Goal: Task Accomplishment & Management: Complete application form

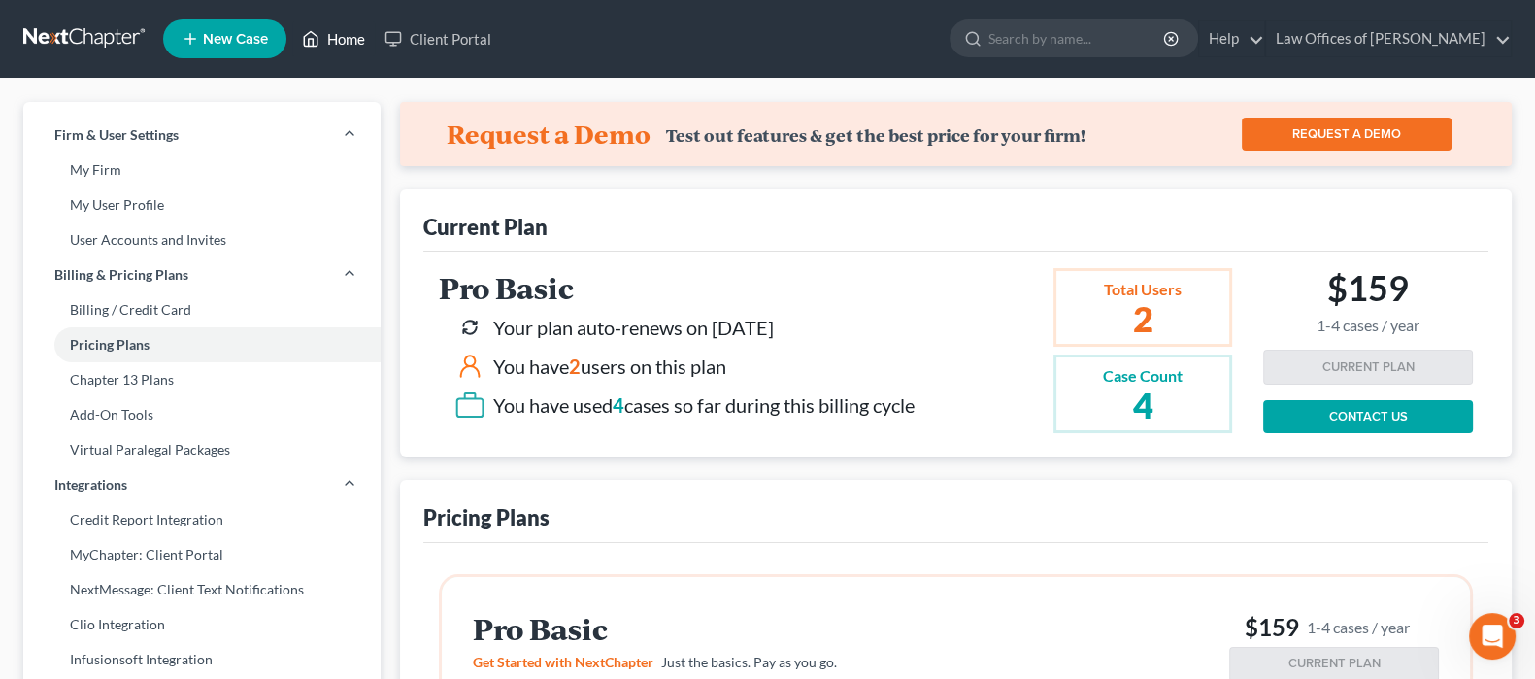
click at [329, 41] on link "Home" at bounding box center [333, 38] width 83 height 35
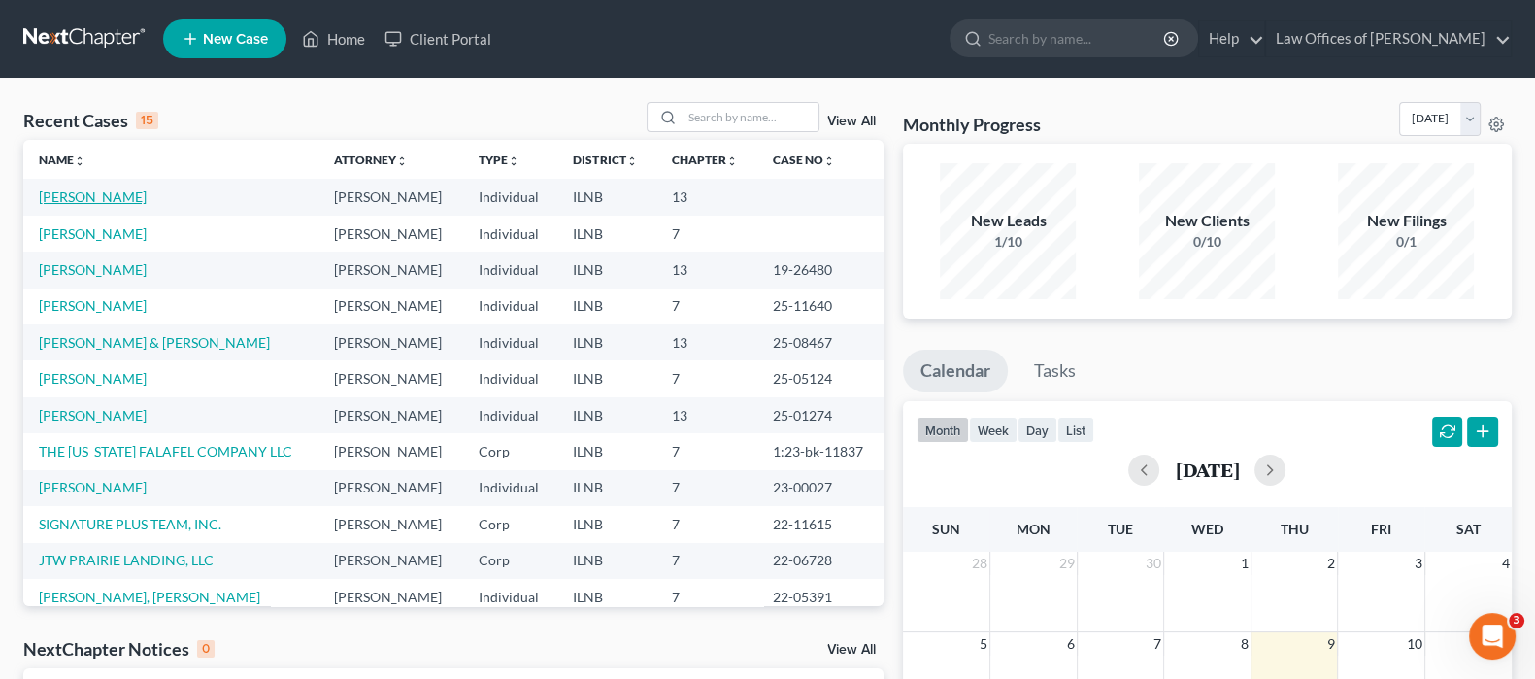
click at [83, 192] on link "[PERSON_NAME]" at bounding box center [93, 196] width 108 height 17
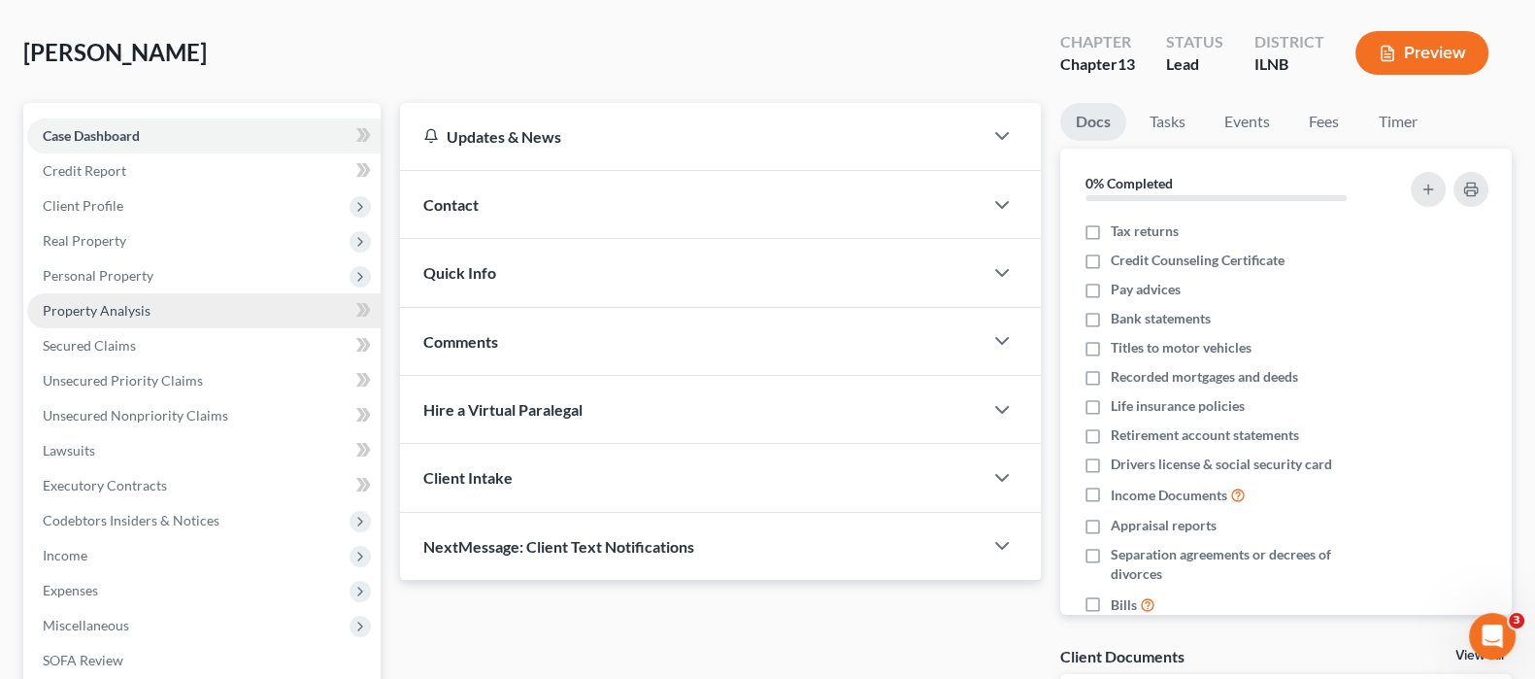
scroll to position [120, 0]
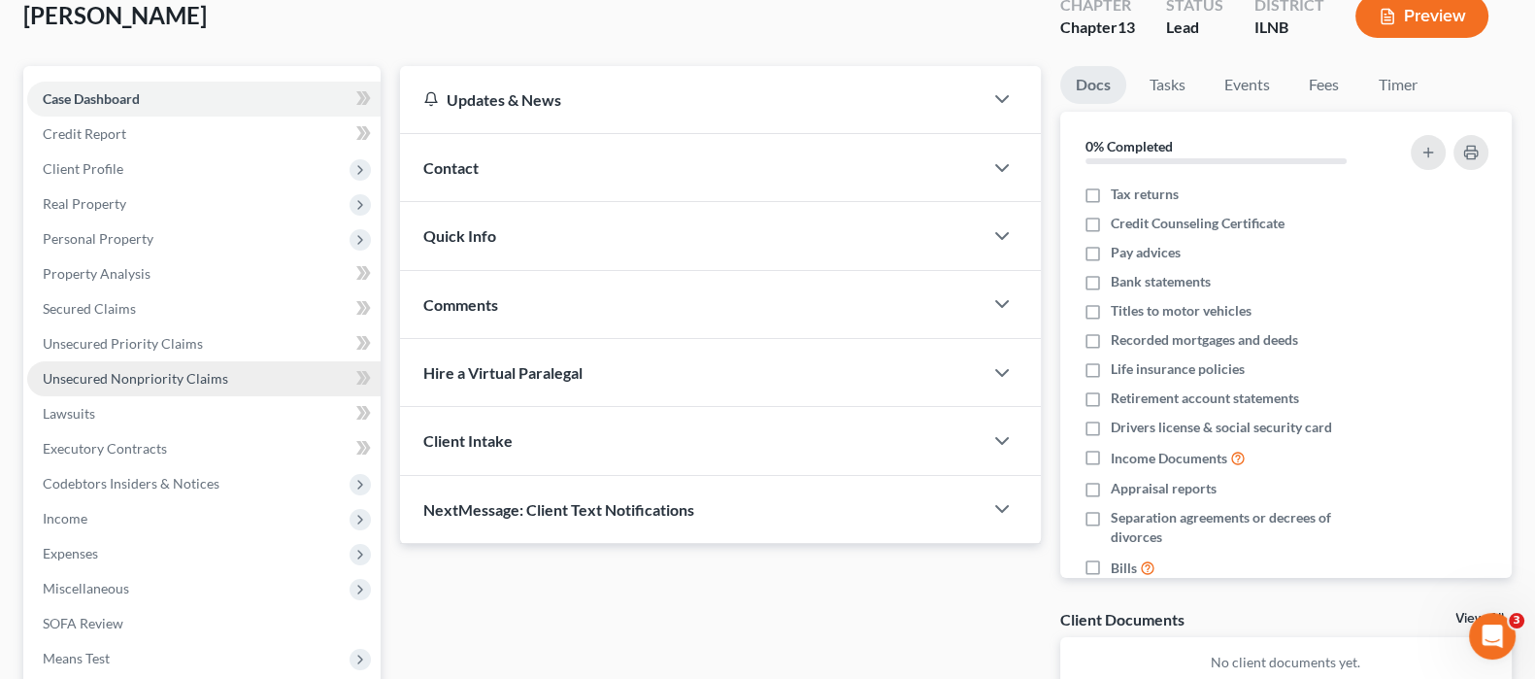
click at [140, 374] on span "Unsecured Nonpriority Claims" at bounding box center [135, 378] width 185 height 17
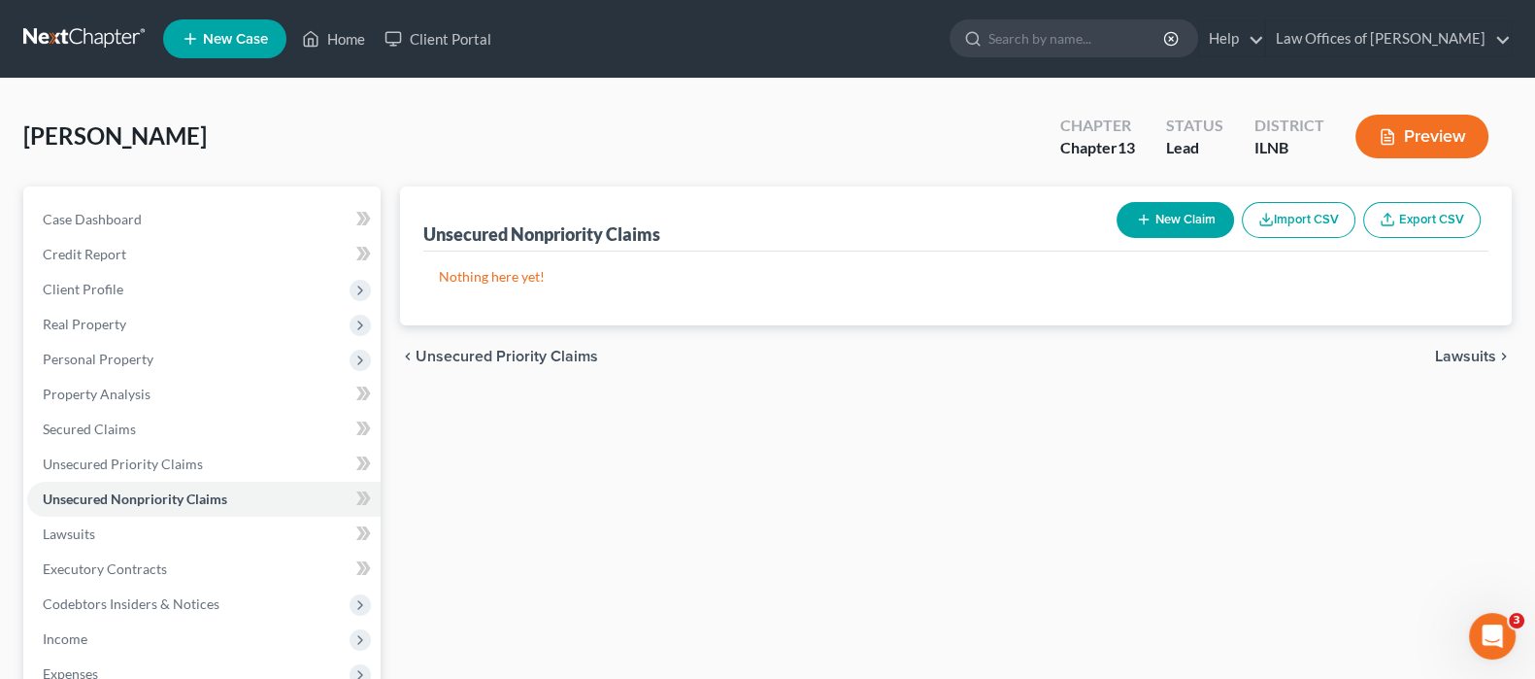
click at [1188, 216] on button "New Claim" at bounding box center [1174, 220] width 117 height 36
select select "0"
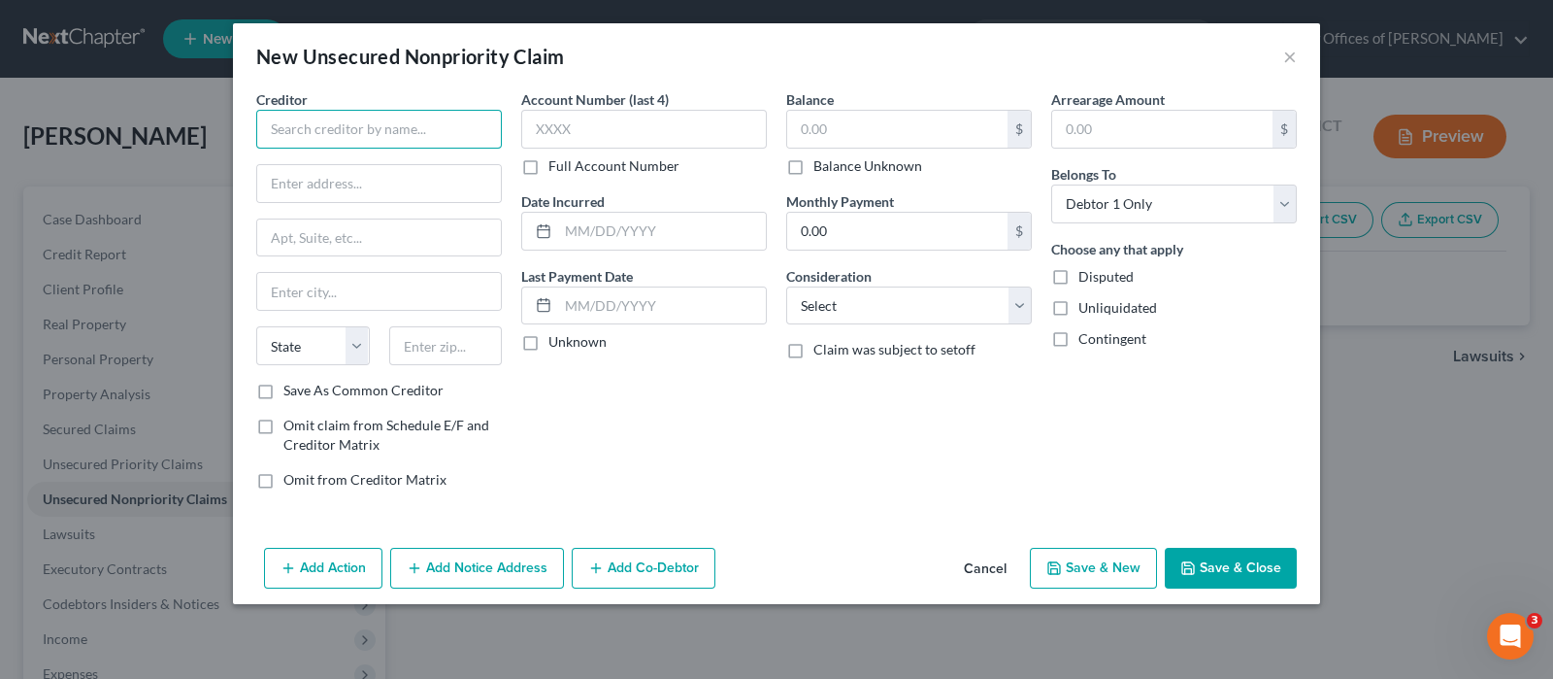
click at [361, 131] on input "text" at bounding box center [379, 129] width 246 height 39
type input "Aloha Construction Inc"
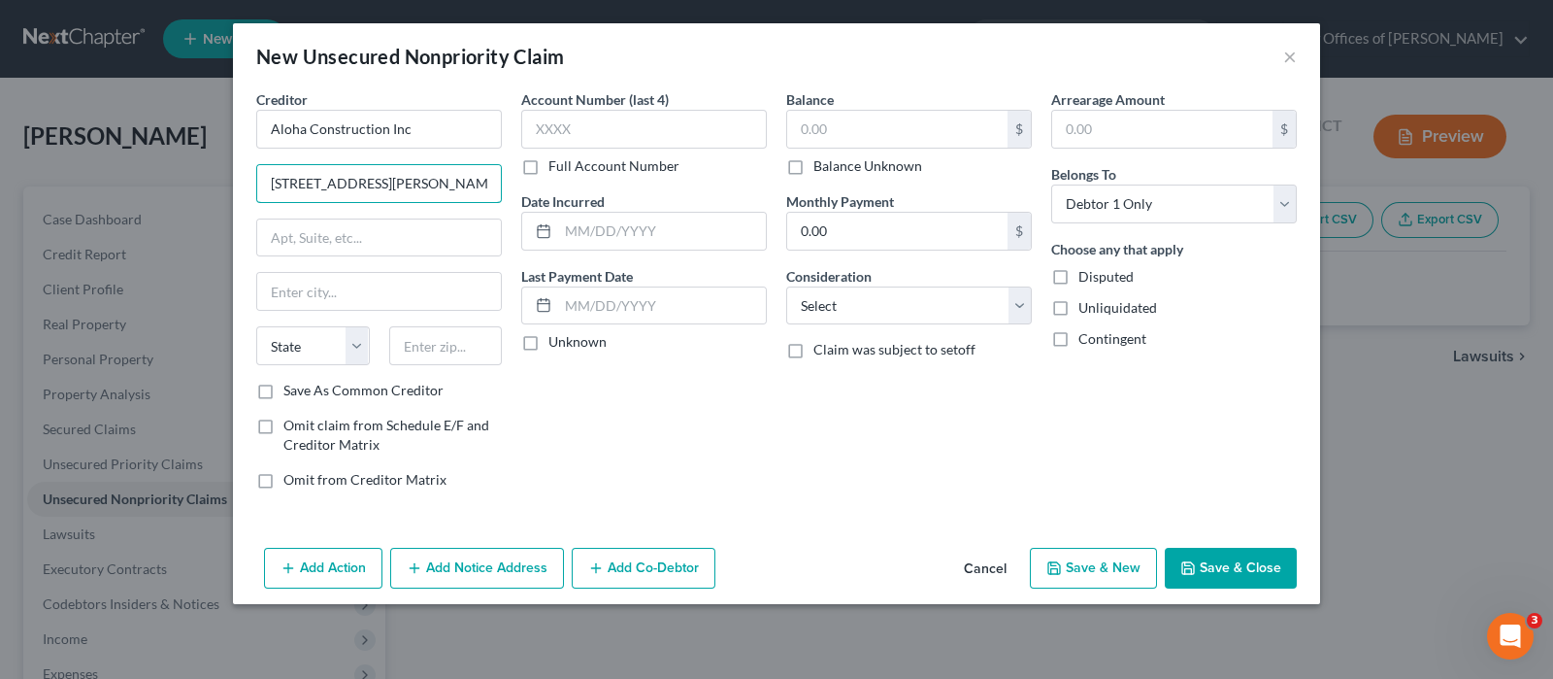
type input "[STREET_ADDRESS][PERSON_NAME]"
type input "[GEOGRAPHIC_DATA]"
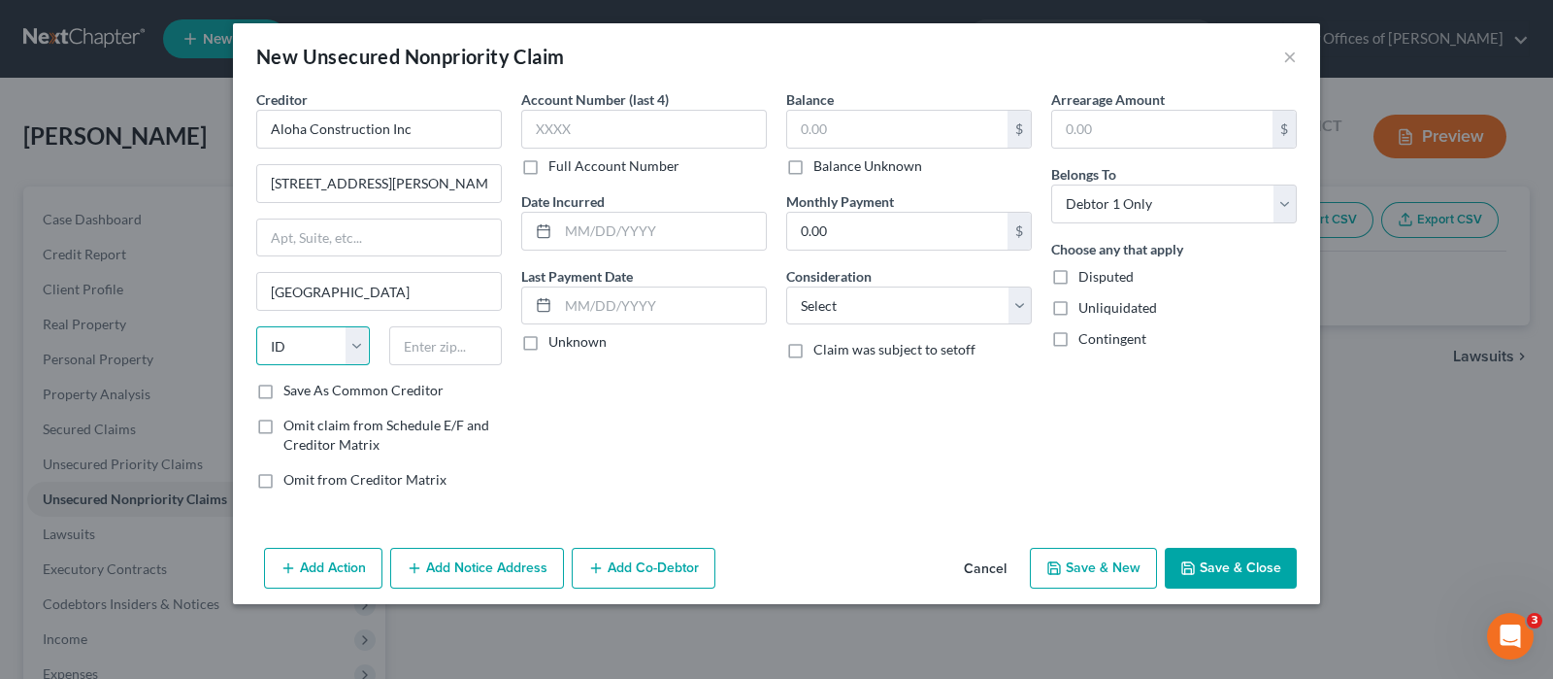
select select "14"
type input "60134"
click at [265, 180] on input "[STREET_ADDRESS][PERSON_NAME]" at bounding box center [379, 183] width 244 height 37
drag, startPoint x: 287, startPoint y: 181, endPoint x: 452, endPoint y: 190, distance: 165.3
click at [452, 190] on input "c/[STREET_ADDRESS][PERSON_NAME]" at bounding box center [379, 183] width 244 height 37
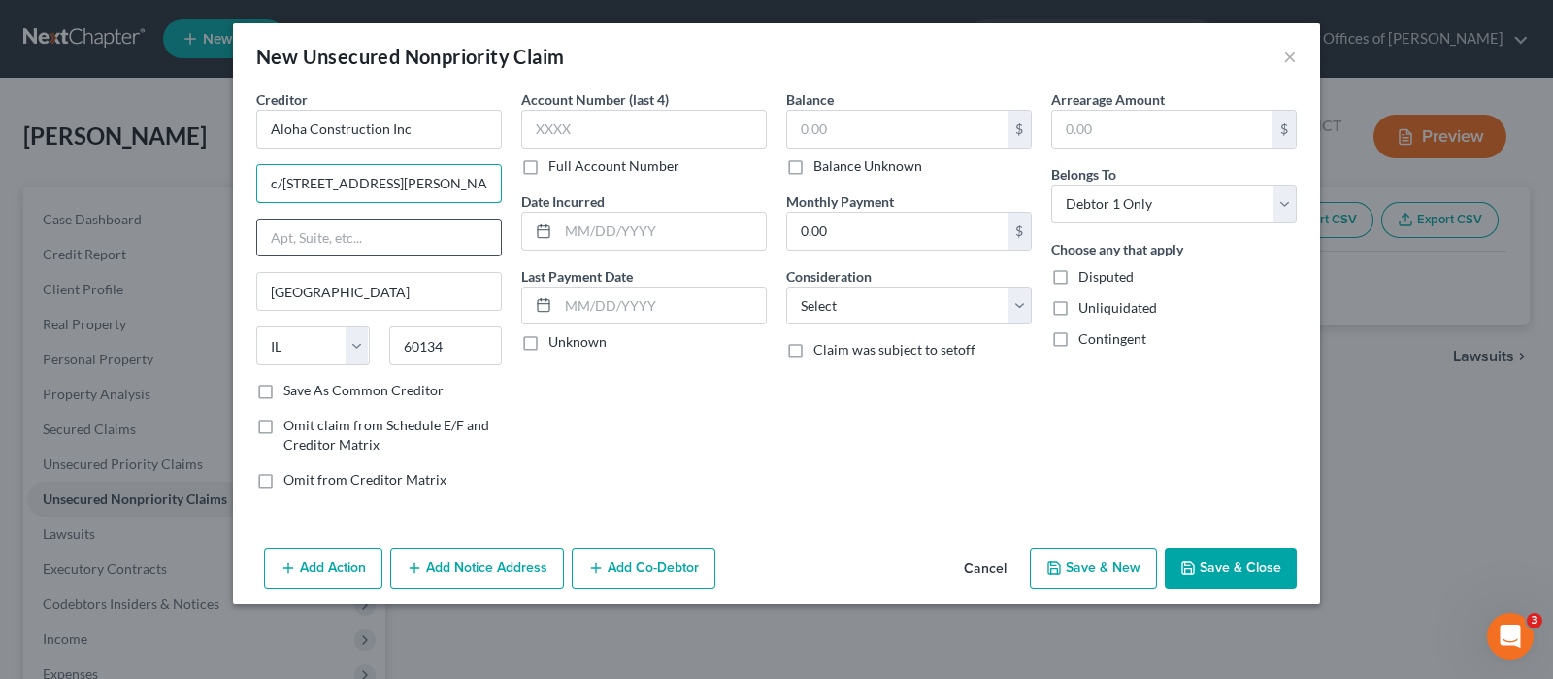
type input "c/[STREET_ADDRESS][PERSON_NAME]"
click at [413, 242] on input "text" at bounding box center [379, 237] width 244 height 37
paste input "[STREET_ADDRESS][PERSON_NAME]"
type input "[STREET_ADDRESS][PERSON_NAME]"
drag, startPoint x: 290, startPoint y: 182, endPoint x: 506, endPoint y: 181, distance: 215.5
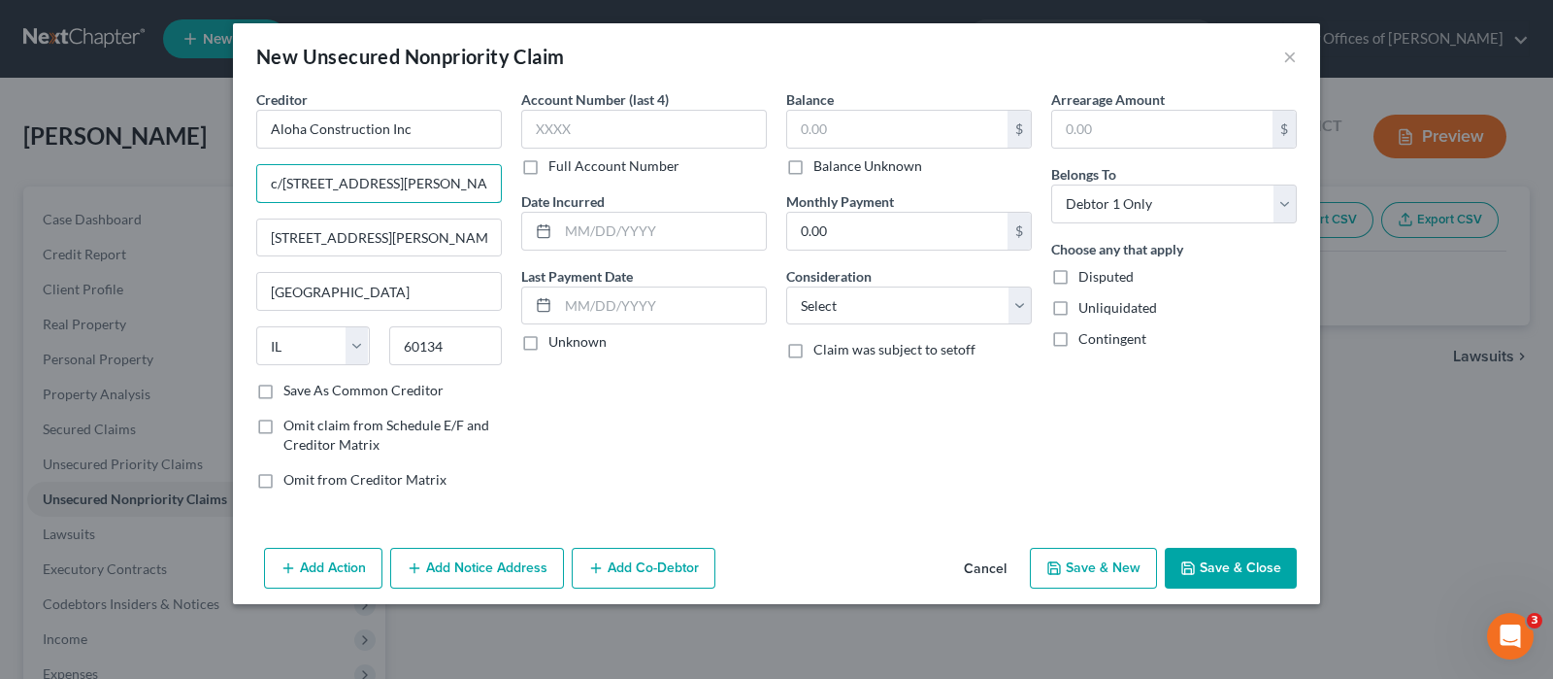
click at [506, 181] on div "Creditor * Aloha Construction Inc c/o309 [PERSON_NAME][GEOGRAPHIC_DATA] B [STRE…" at bounding box center [379, 296] width 265 height 415
type input "c/o [PERSON_NAME]"
click at [643, 121] on input "text" at bounding box center [644, 129] width 246 height 39
type input "1440"
click at [548, 167] on label "Full Account Number" at bounding box center [613, 165] width 131 height 19
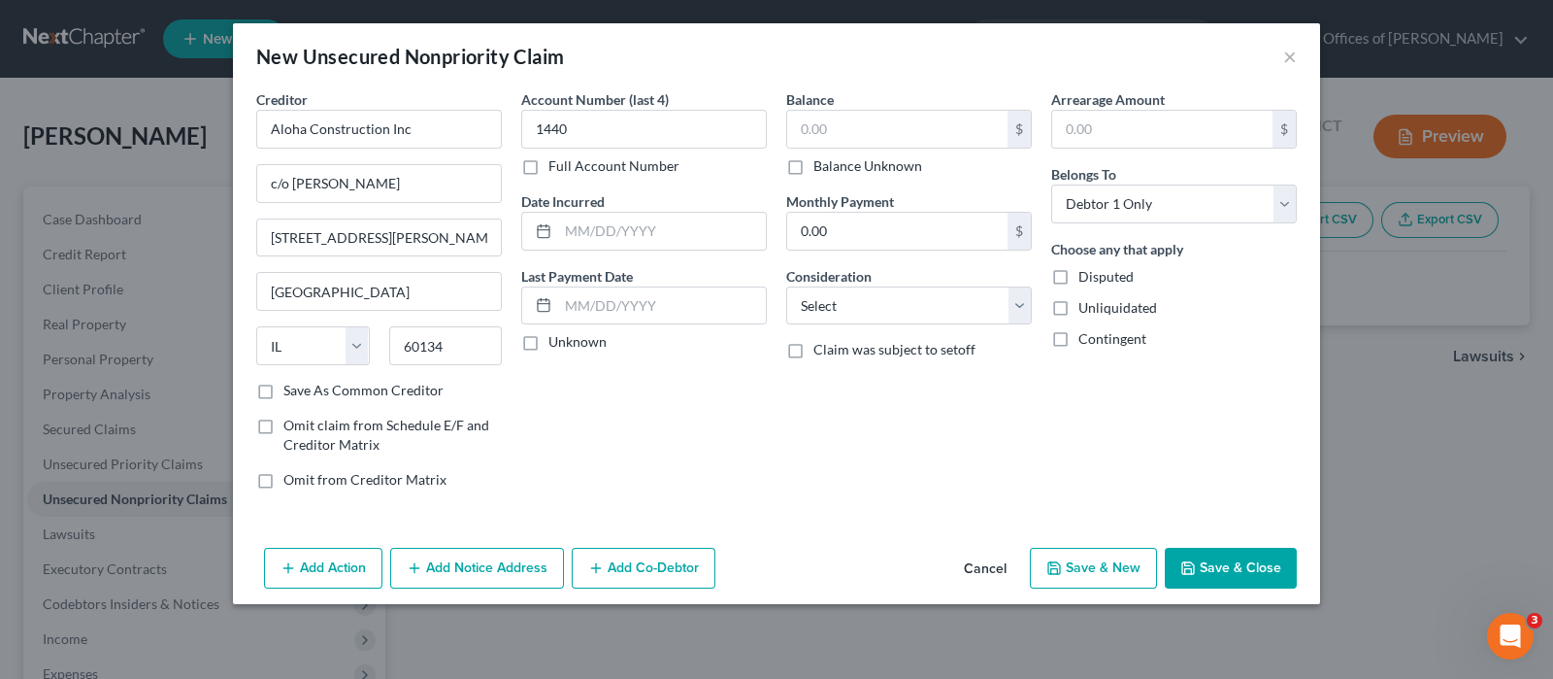
click at [556, 167] on input "Full Account Number" at bounding box center [562, 162] width 13 height 13
click at [620, 127] on input "1440" at bounding box center [644, 129] width 246 height 39
type input "1"
type input "20223001440"
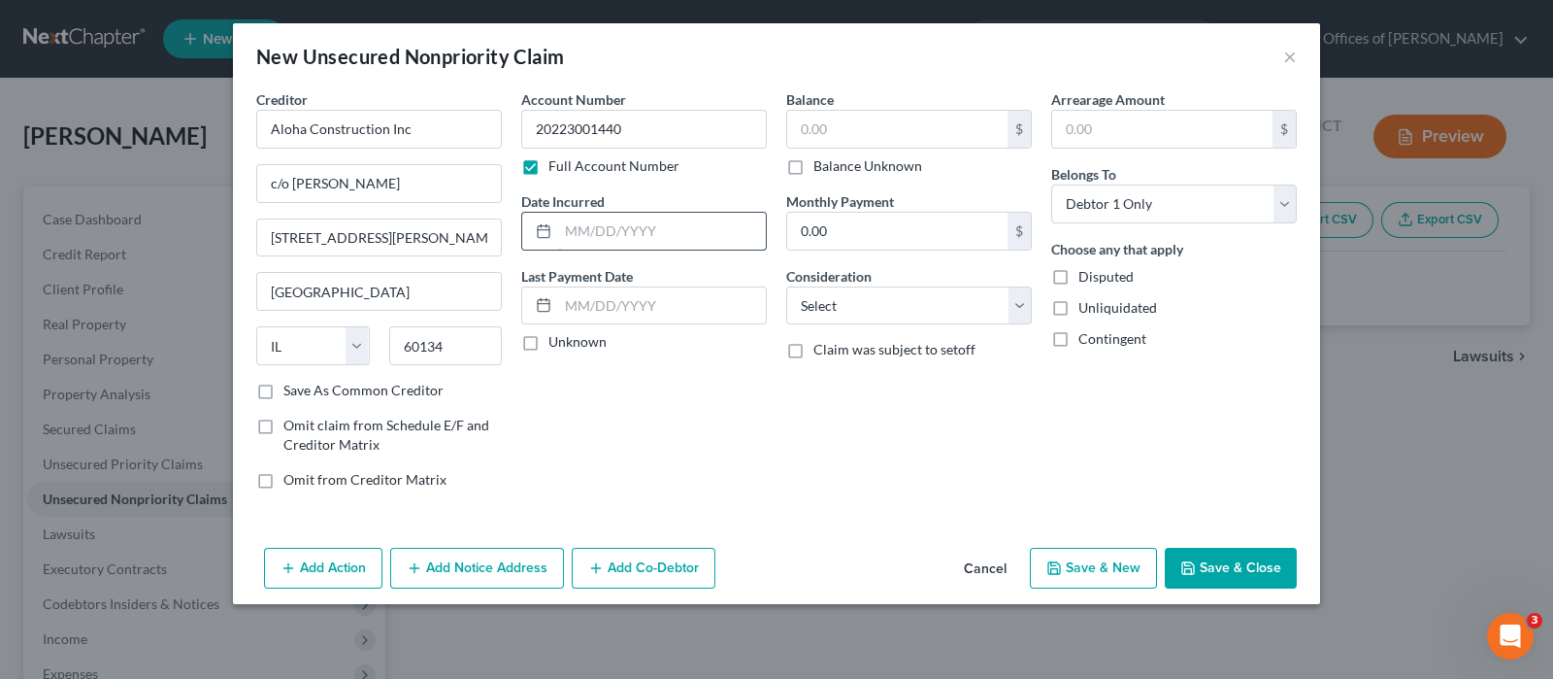
click at [650, 230] on input "text" at bounding box center [662, 231] width 208 height 37
type input "[DATE]"
click at [844, 128] on input "text" at bounding box center [897, 129] width 220 height 37
type input "6,000"
click at [845, 308] on select "Select Cable / Satellite Services Collection Agency Credit Card Debt Debt Couns…" at bounding box center [909, 305] width 246 height 39
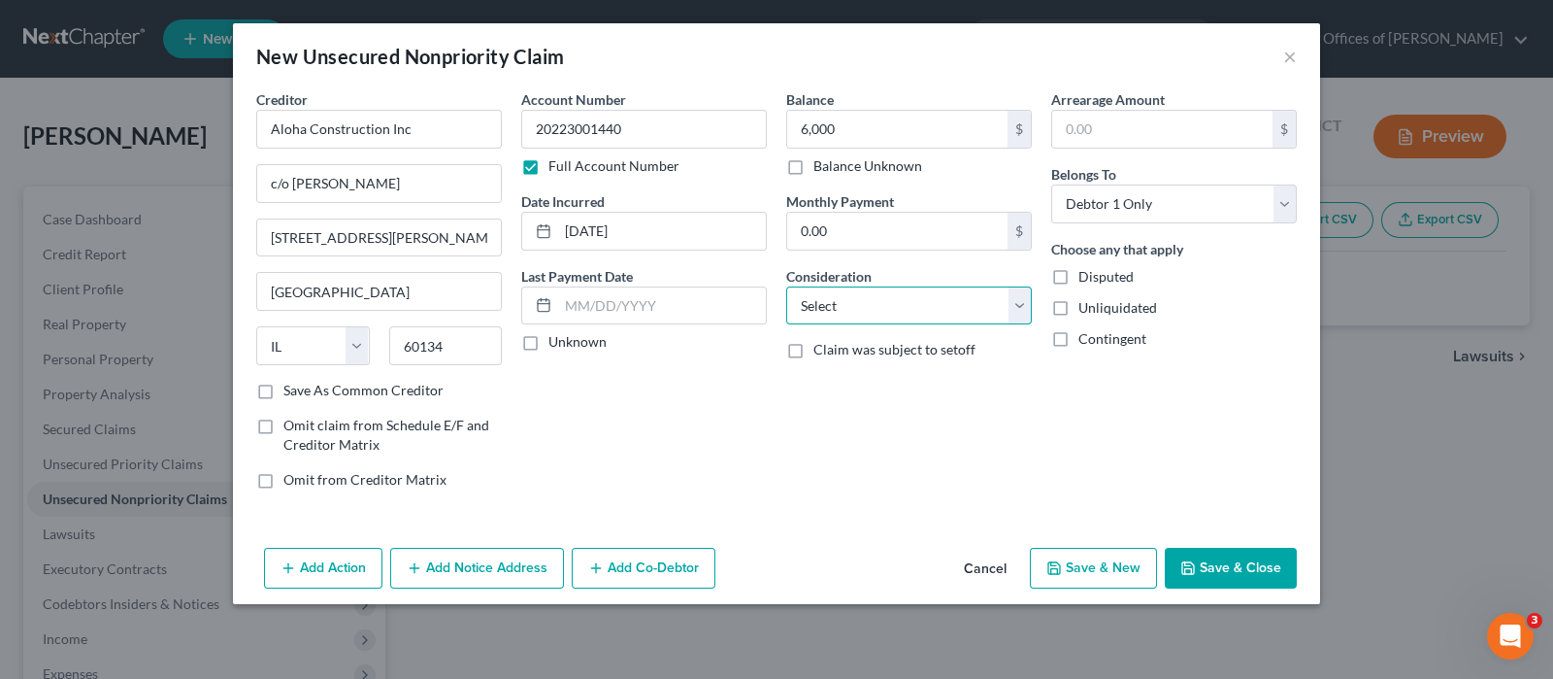
select select "8"
click at [845, 309] on select "Select Cable / Satellite Services Collection Agency Credit Card Debt Debt Couns…" at bounding box center [909, 305] width 246 height 39
click at [1223, 557] on button "Save & Close" at bounding box center [1231, 567] width 132 height 41
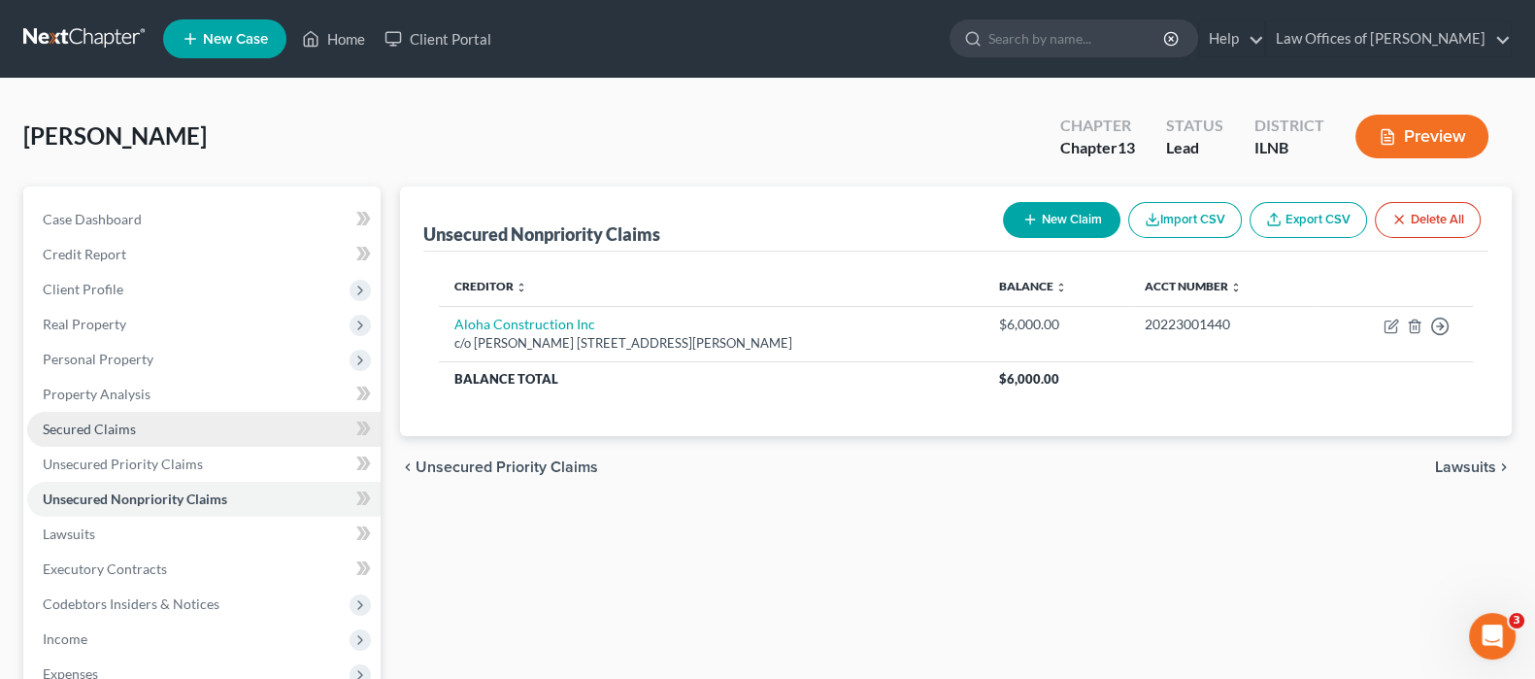
click at [110, 427] on span "Secured Claims" at bounding box center [89, 428] width 93 height 17
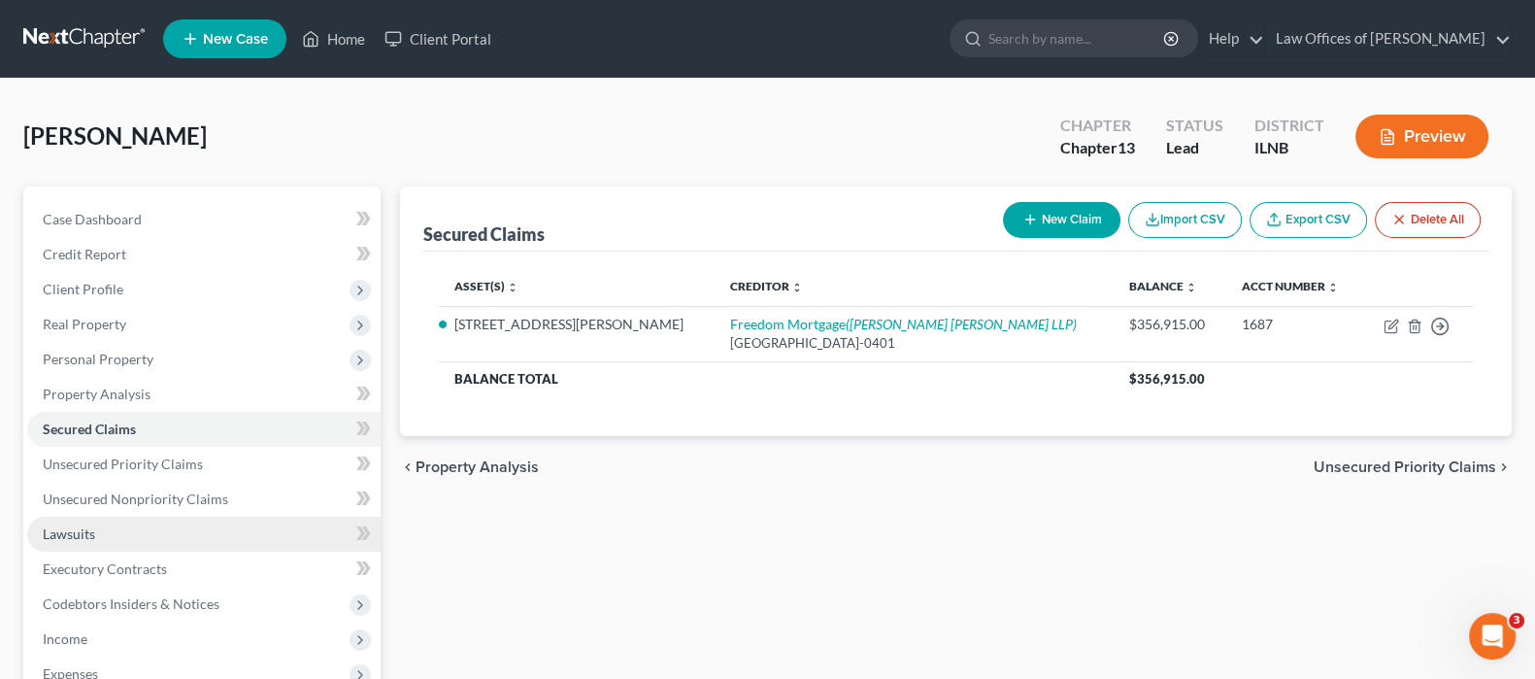
click at [180, 530] on link "Lawsuits" at bounding box center [203, 533] width 353 height 35
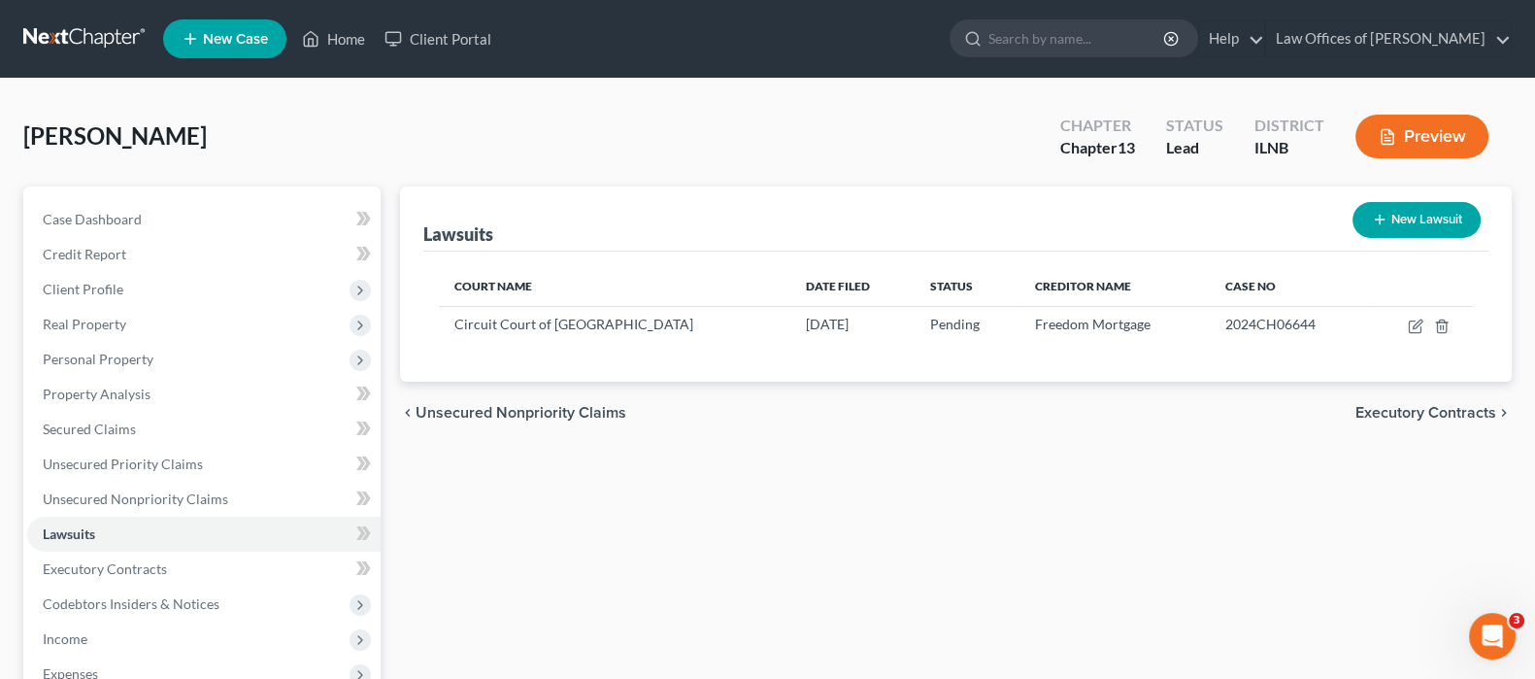
click at [1423, 212] on button "New Lawsuit" at bounding box center [1416, 220] width 128 height 36
select select "0"
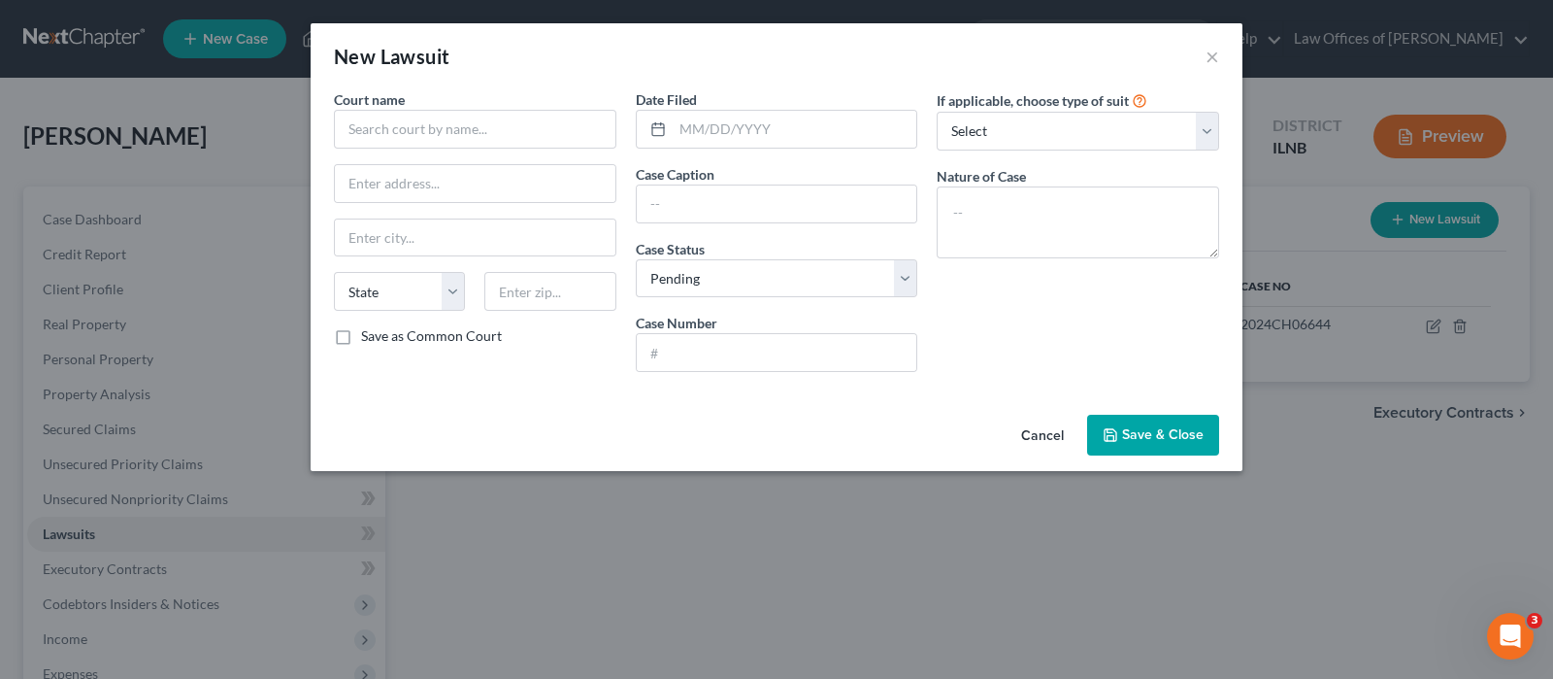
drag, startPoint x: 1044, startPoint y: 419, endPoint x: 1016, endPoint y: 453, distance: 43.5
click at [1044, 420] on button "Cancel" at bounding box center [1043, 435] width 74 height 39
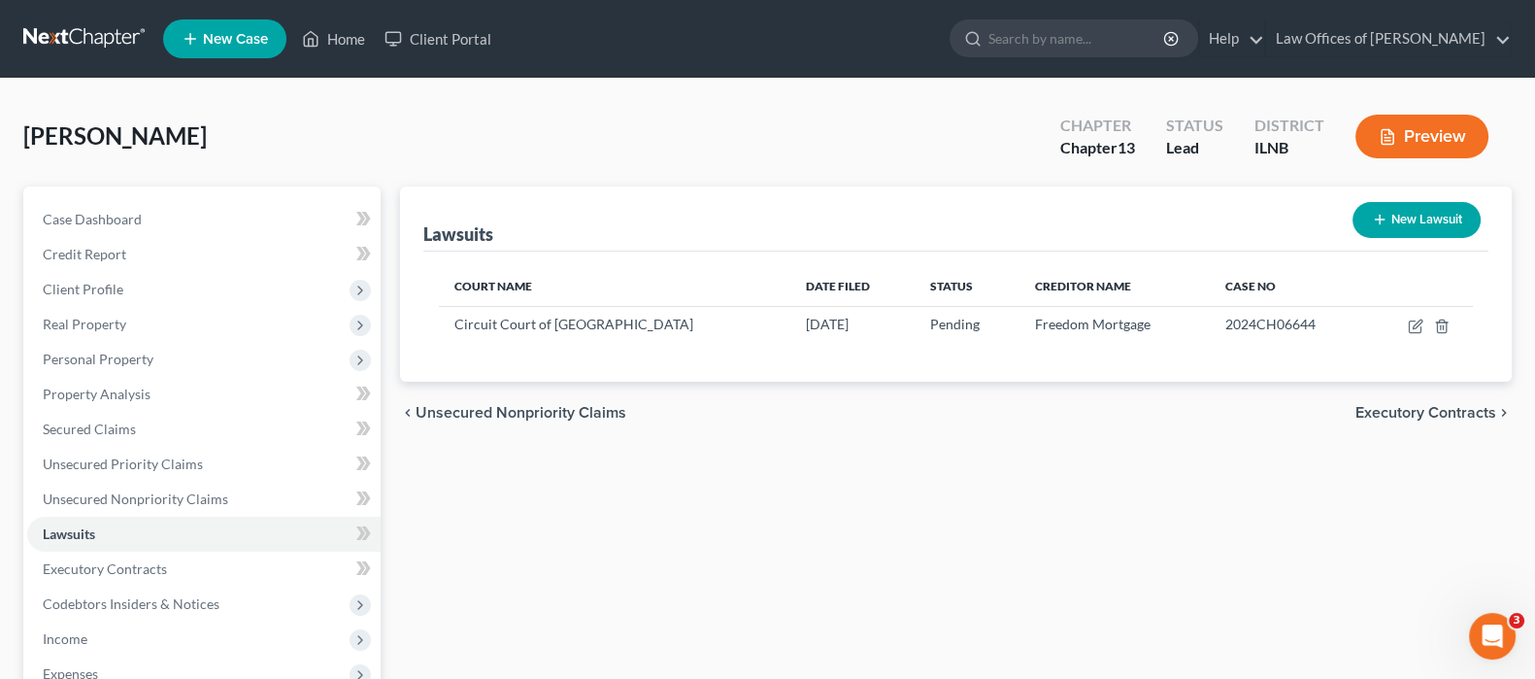
click at [1422, 123] on button "Preview" at bounding box center [1421, 137] width 133 height 44
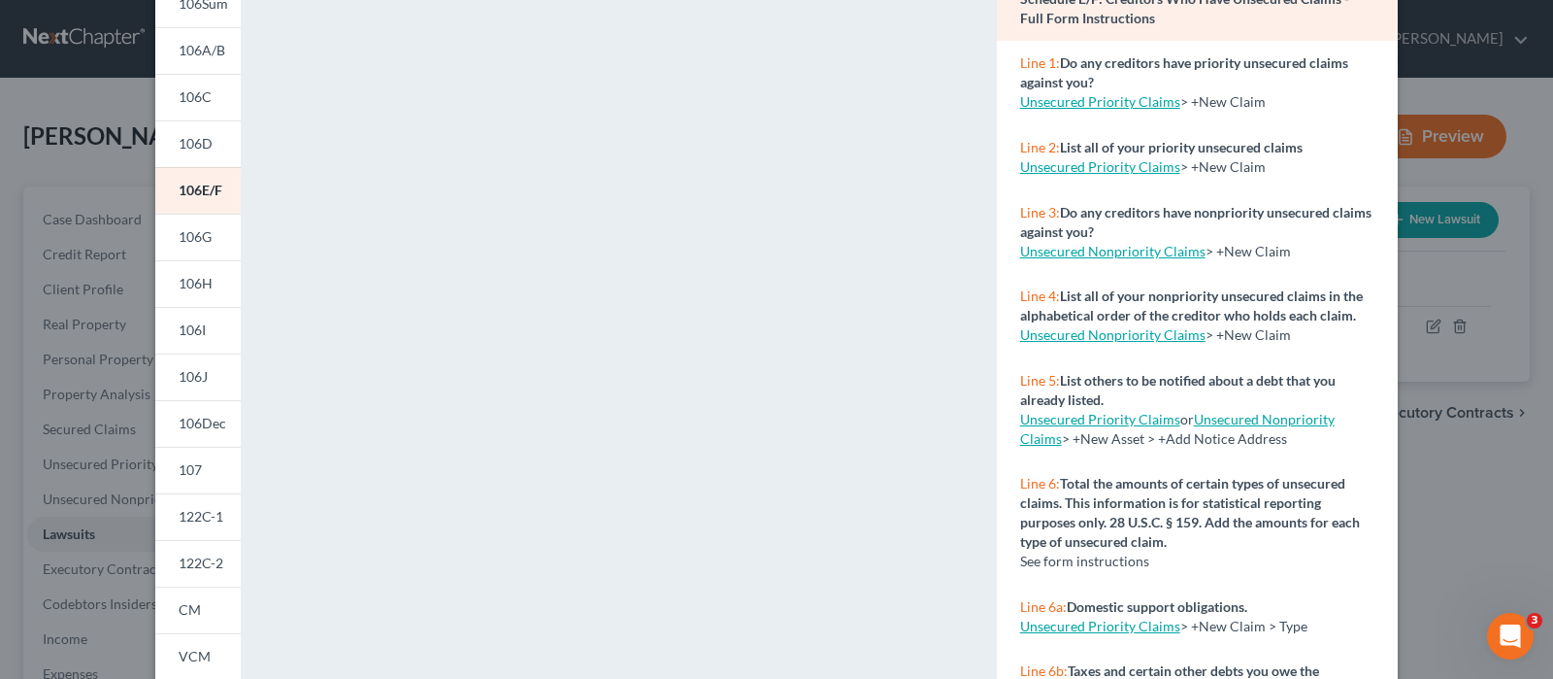
scroll to position [120, 0]
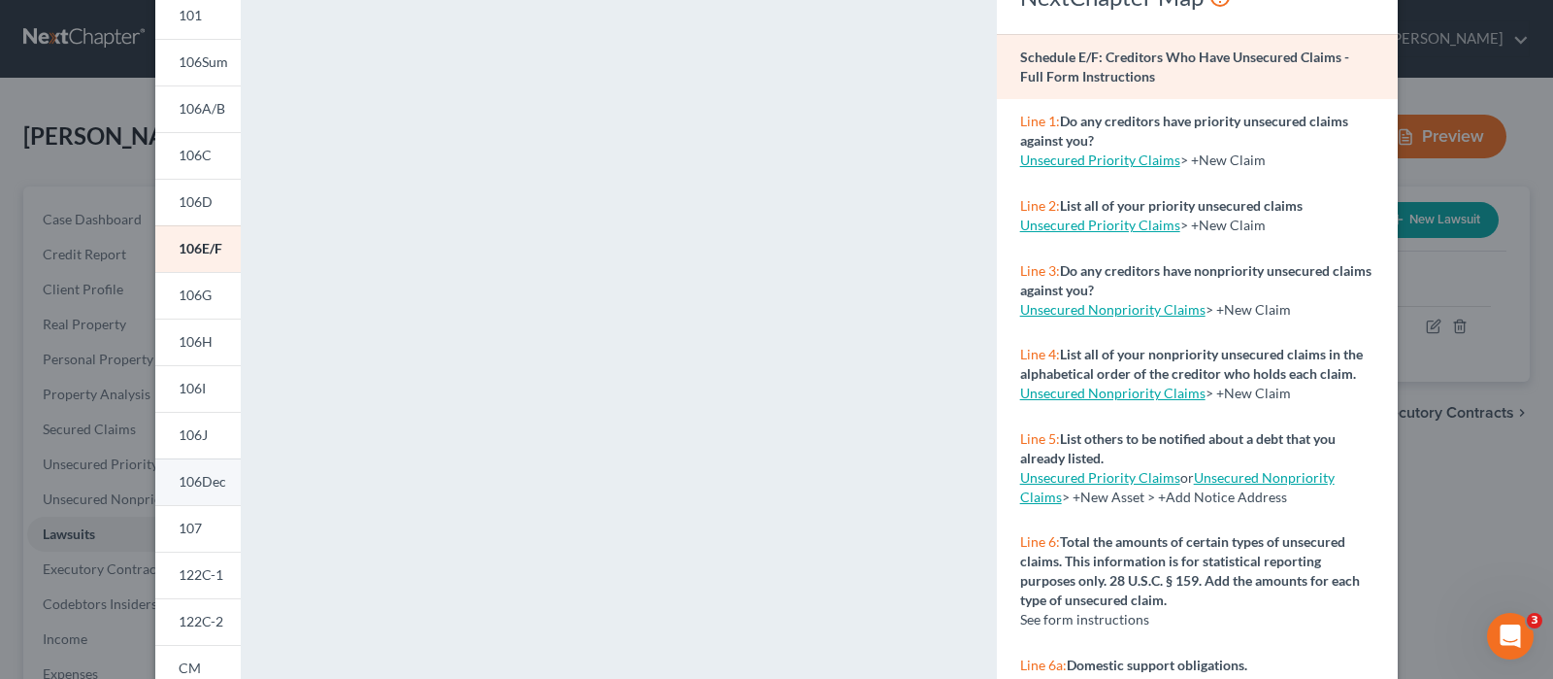
click at [184, 474] on span "106Dec" at bounding box center [203, 481] width 48 height 17
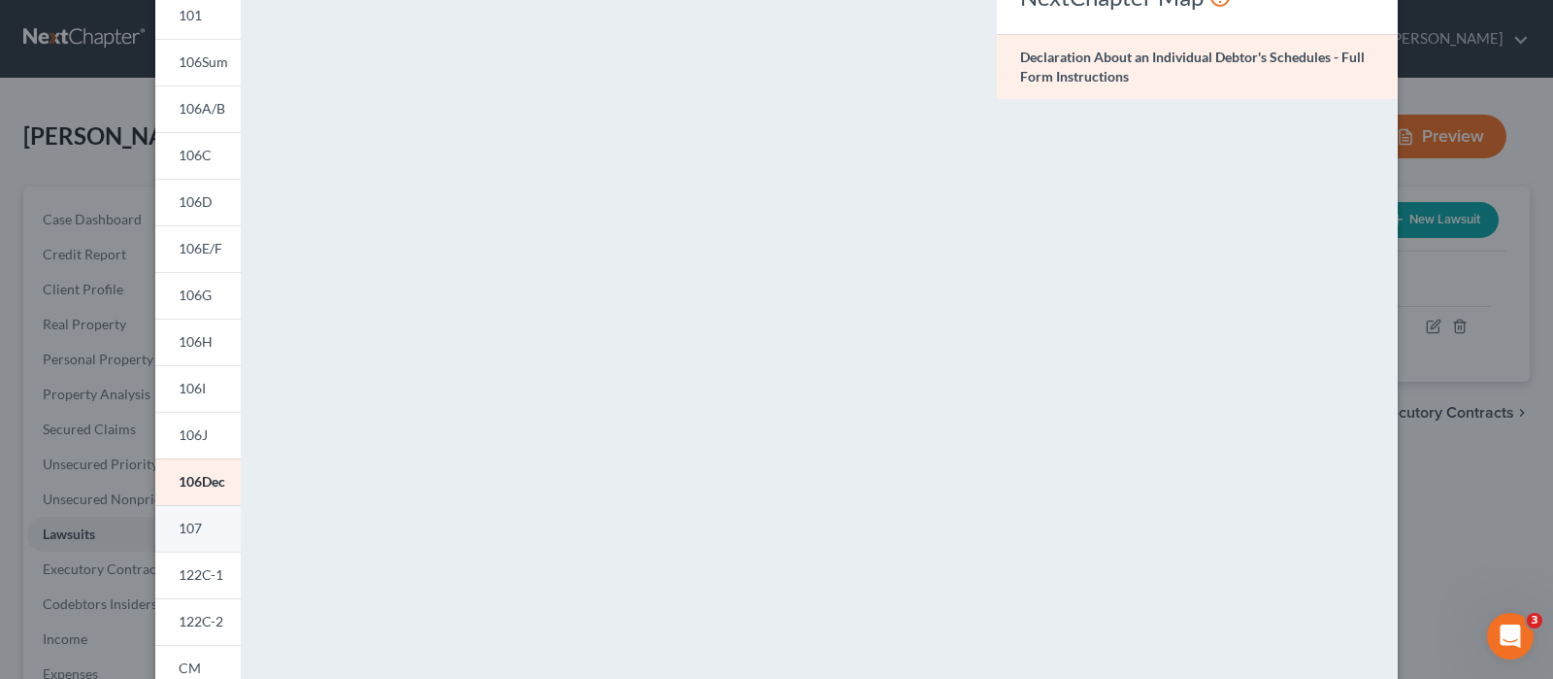
click at [182, 526] on span "107" at bounding box center [190, 527] width 23 height 17
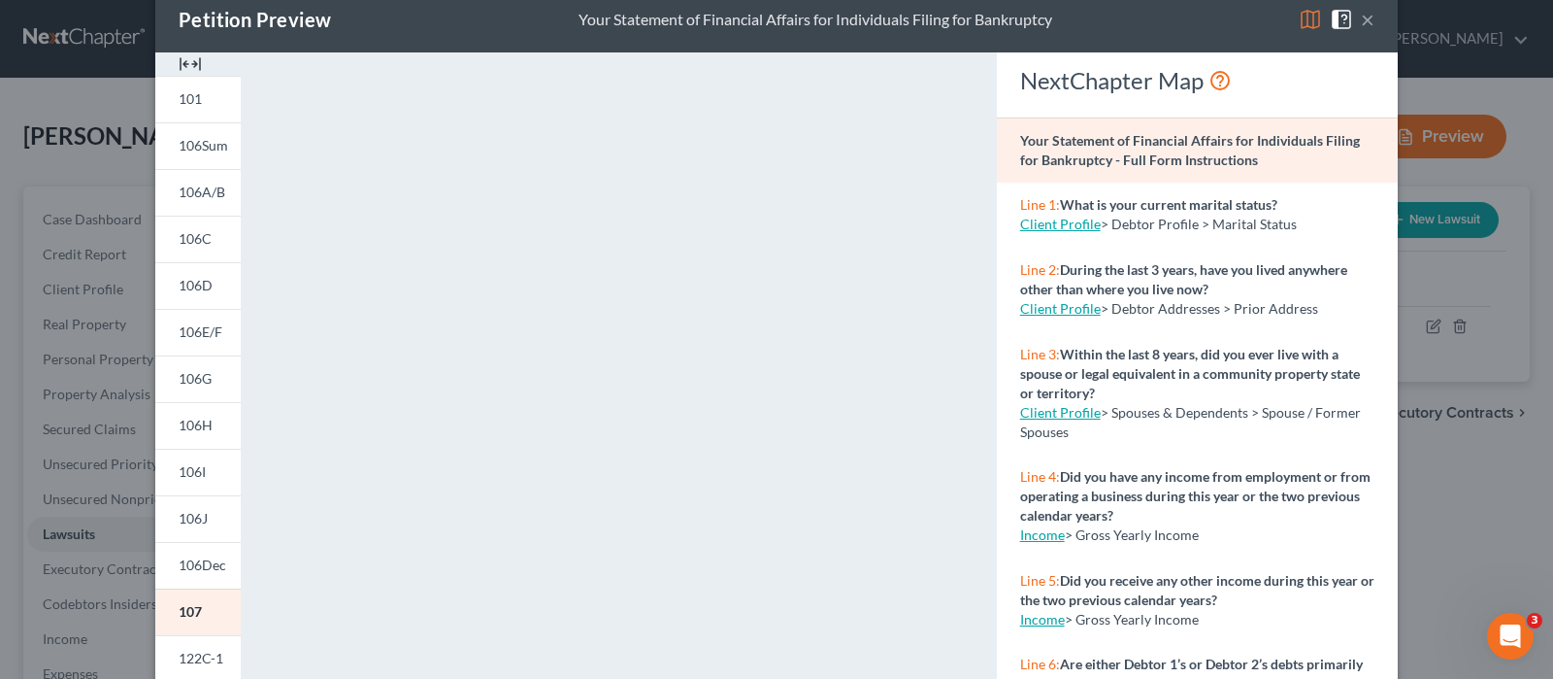
scroll to position [0, 0]
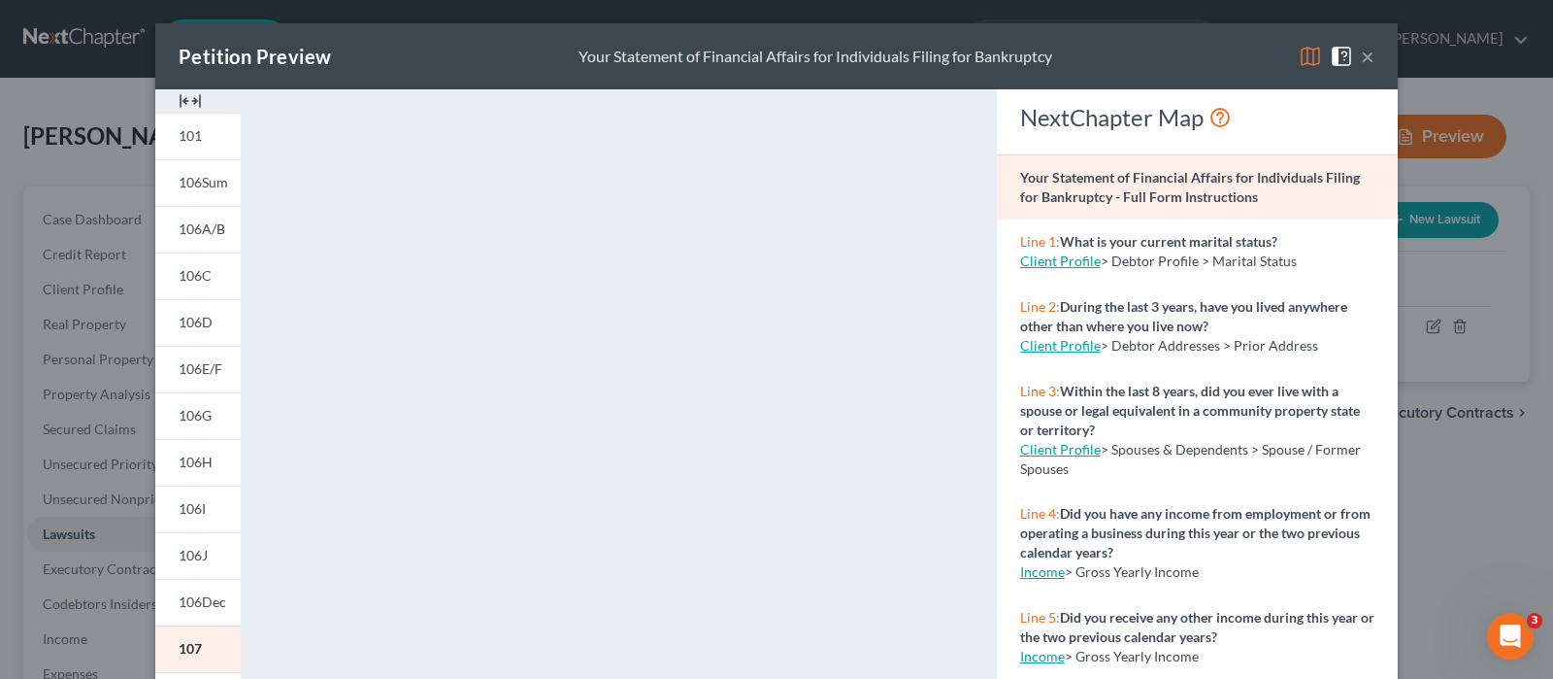
click at [1361, 55] on button "×" at bounding box center [1368, 56] width 14 height 23
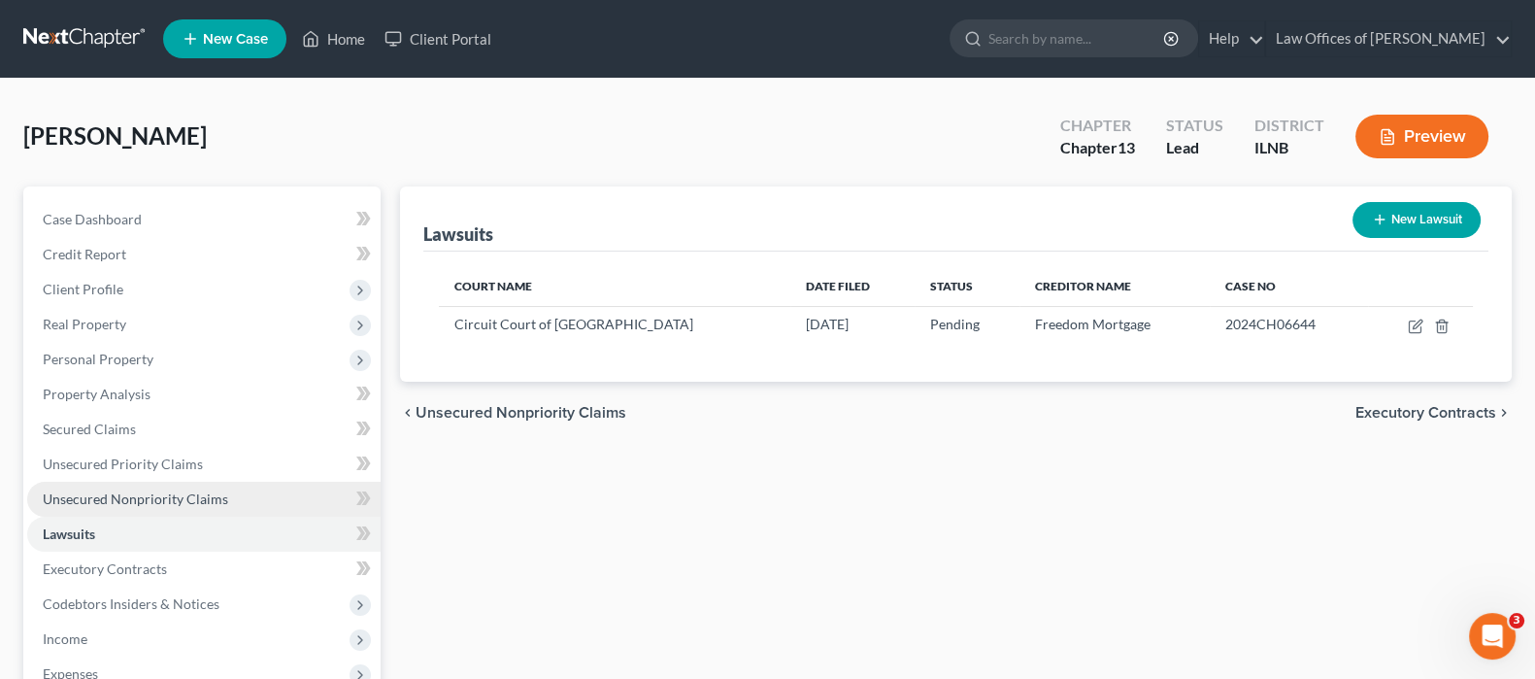
click at [137, 491] on span "Unsecured Nonpriority Claims" at bounding box center [135, 498] width 185 height 17
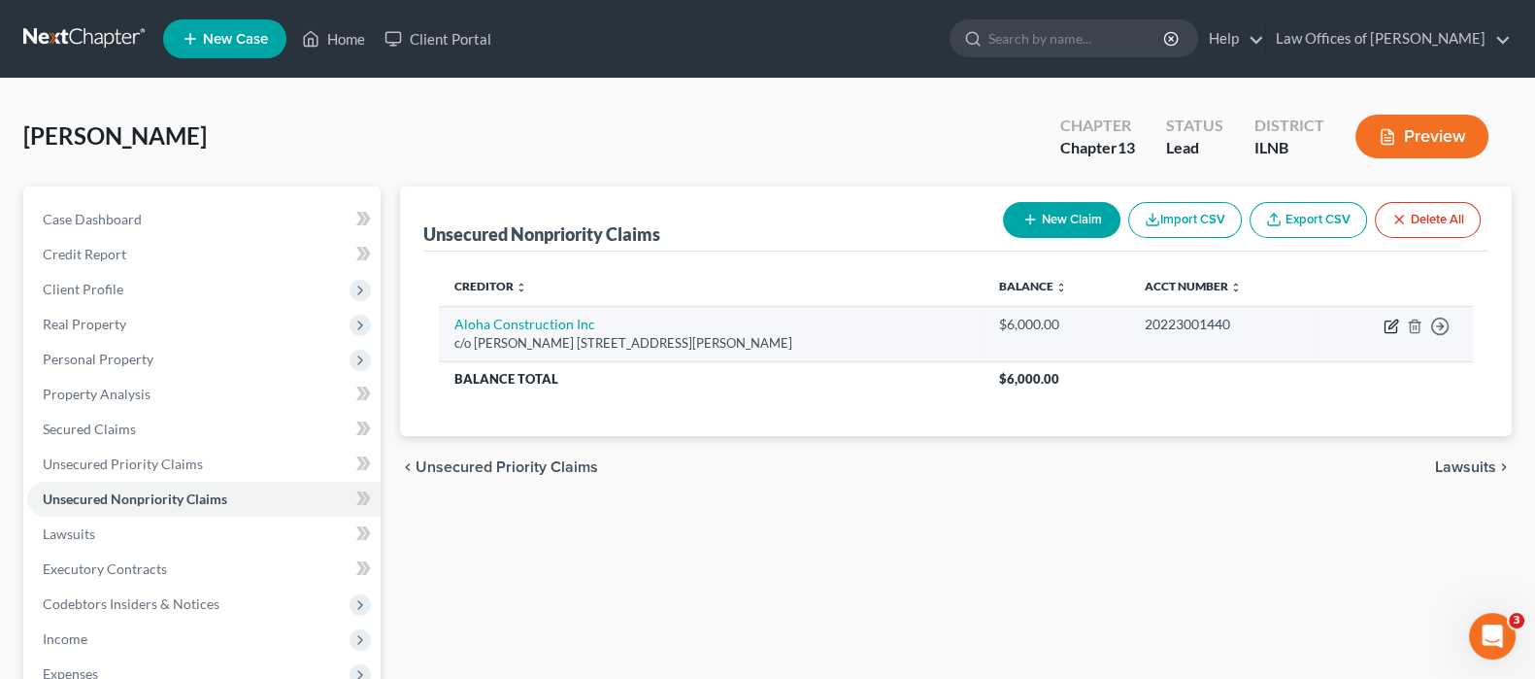
click at [1389, 325] on icon "button" at bounding box center [1391, 326] width 16 height 16
select select "14"
select select "8"
select select "0"
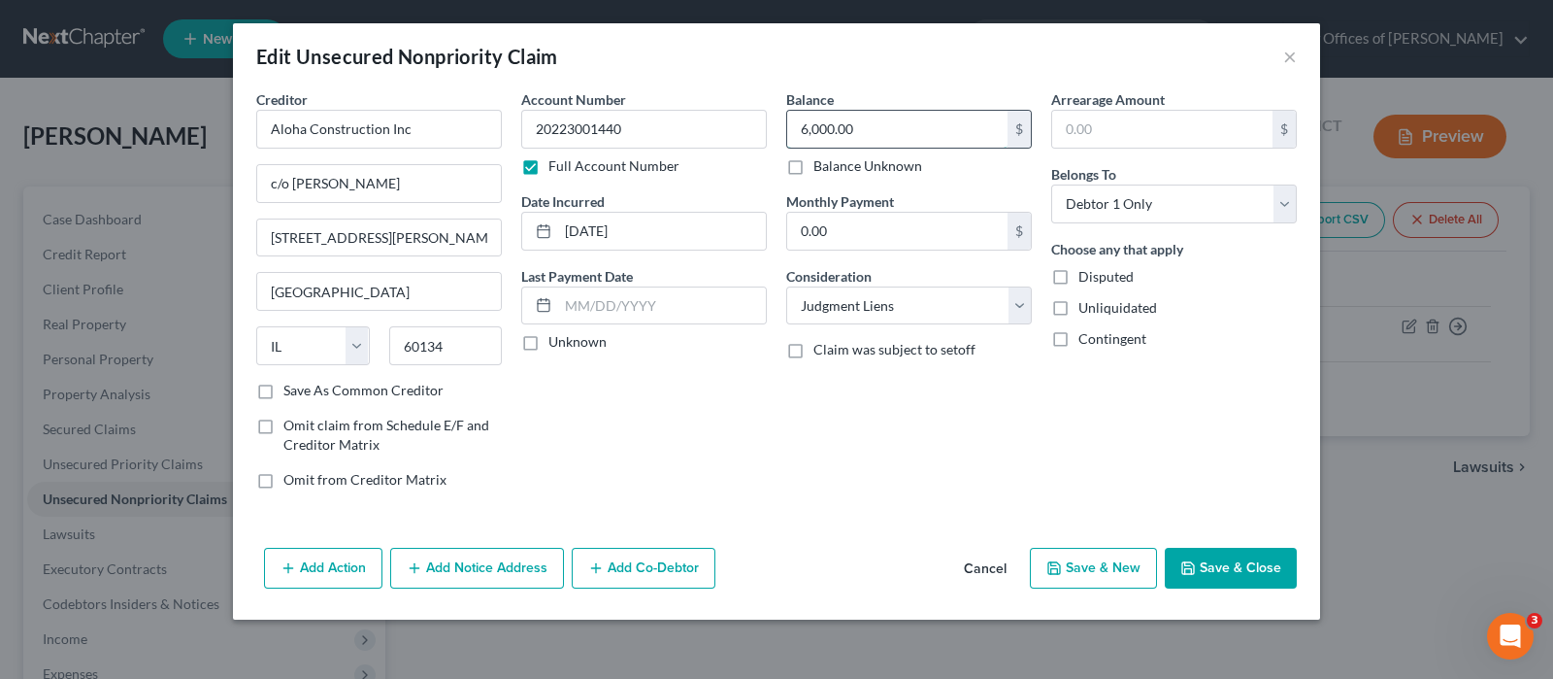
click at [806, 128] on input "6,000.00" at bounding box center [897, 129] width 220 height 37
type input "7,000.00"
click at [1215, 563] on button "Save & Close" at bounding box center [1231, 567] width 132 height 41
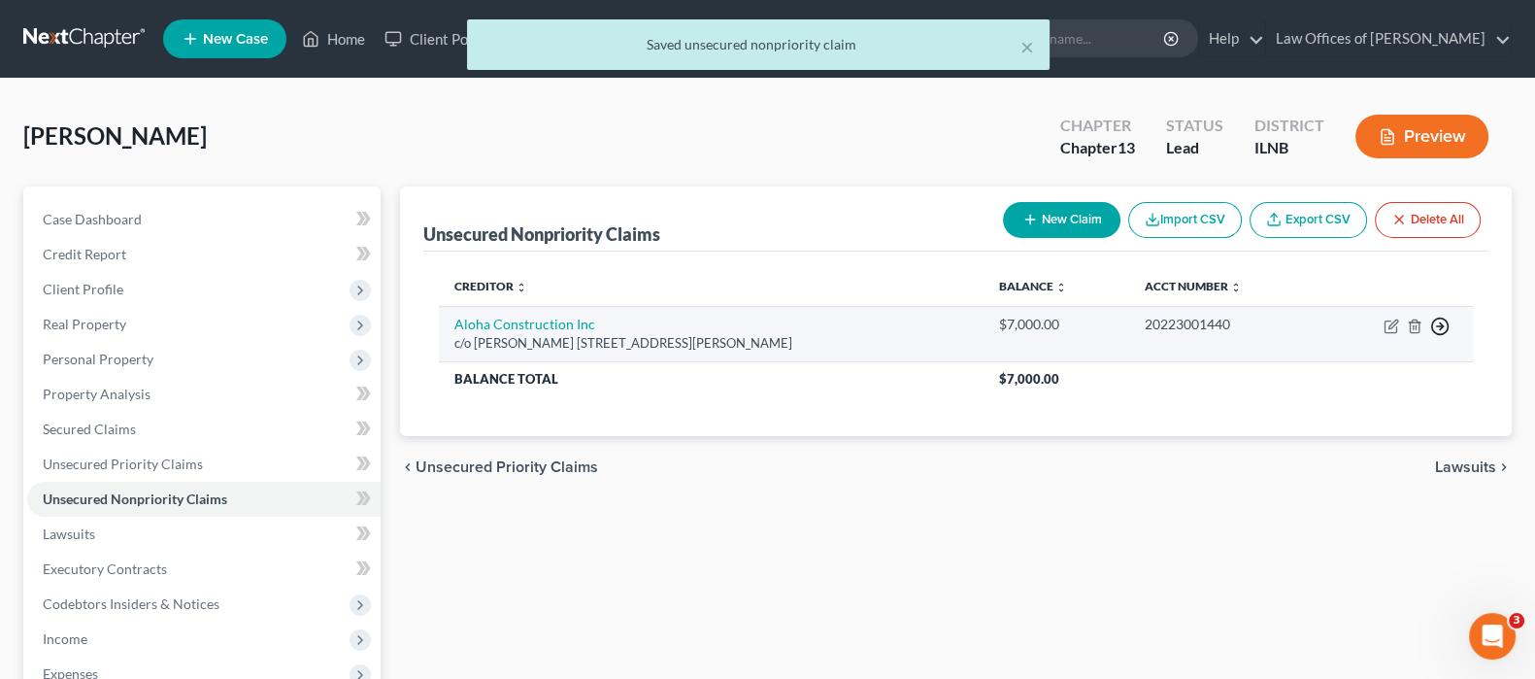
click at [1441, 326] on line "button" at bounding box center [1440, 326] width 7 height 0
click at [1310, 339] on link "Move to D" at bounding box center [1351, 339] width 162 height 33
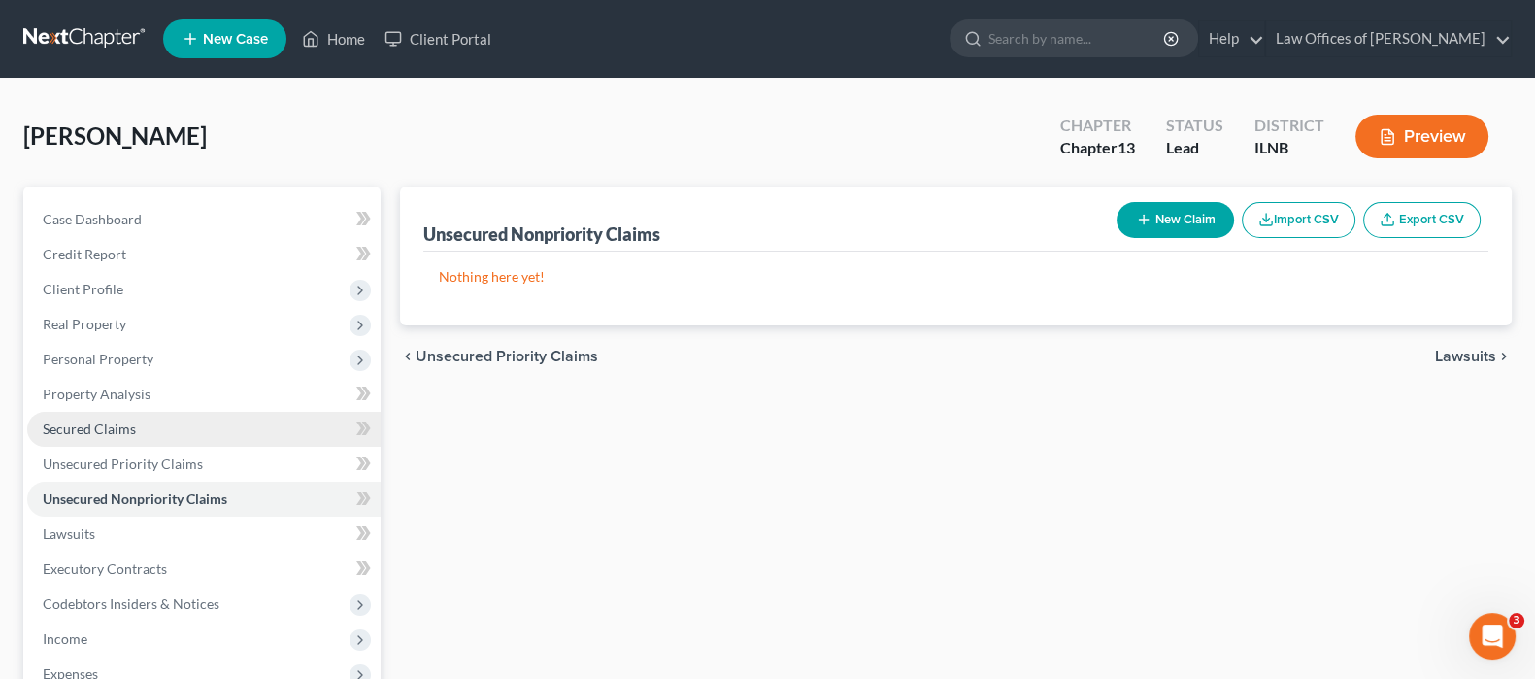
click at [114, 420] on span "Secured Claims" at bounding box center [89, 428] width 93 height 17
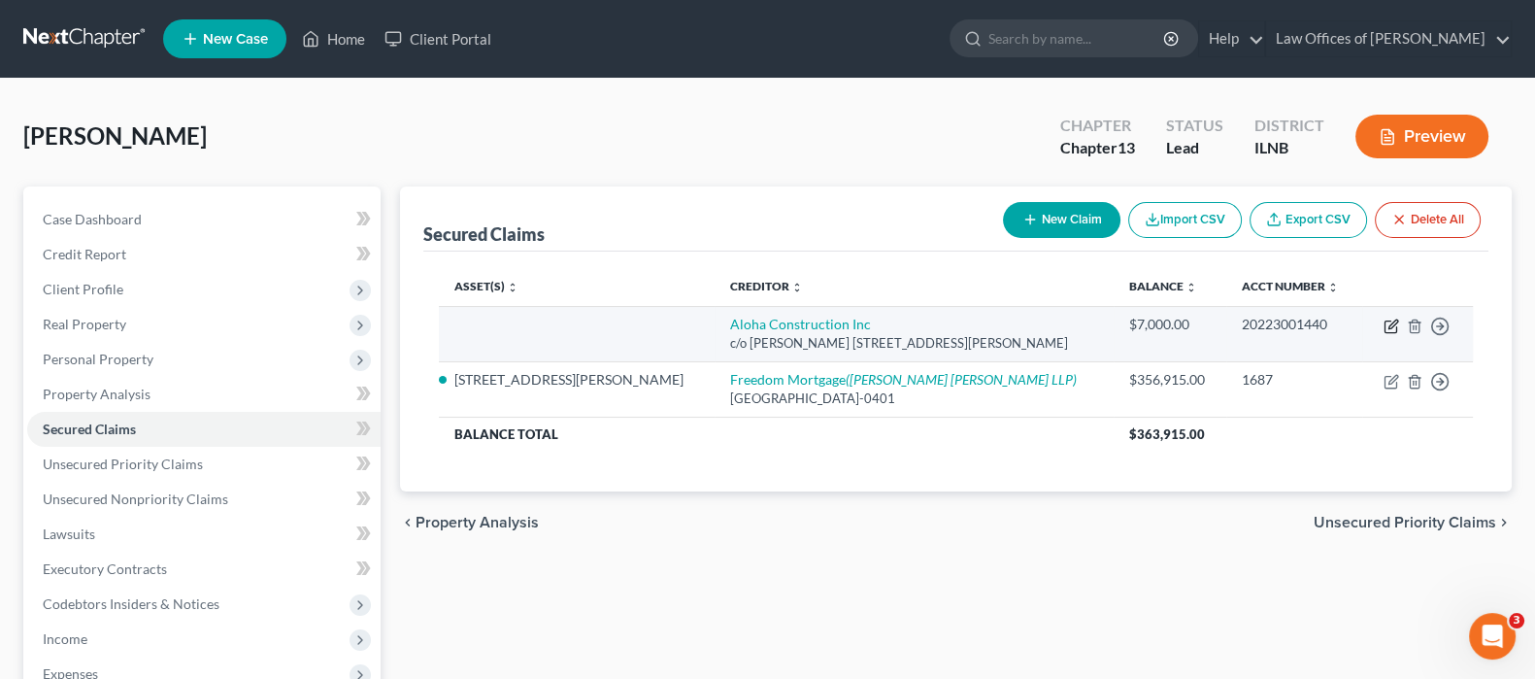
click at [1393, 321] on icon "button" at bounding box center [1392, 323] width 9 height 9
select select "14"
select select "0"
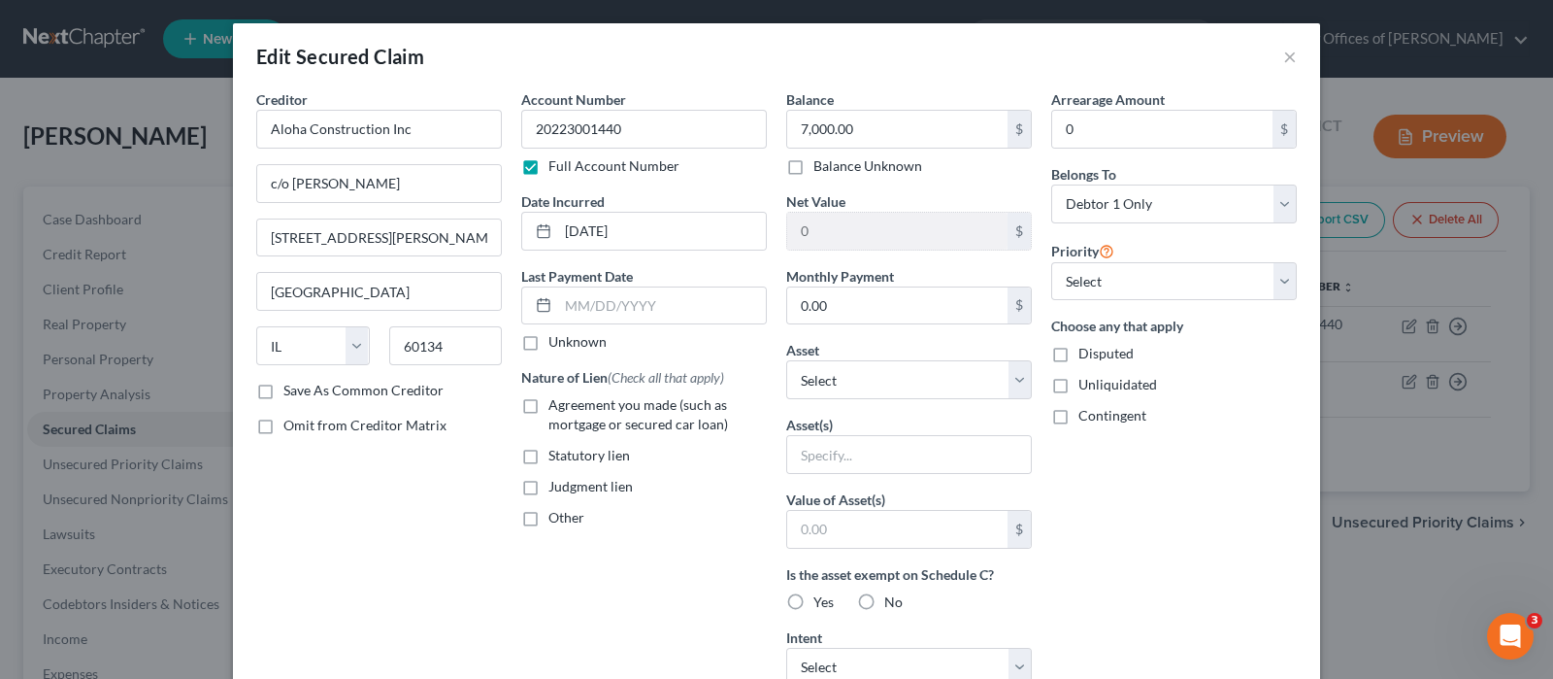
click at [548, 482] on label "Judgment lien" at bounding box center [590, 486] width 84 height 19
click at [556, 482] on input "Judgment lien" at bounding box center [562, 483] width 13 height 13
checkbox input "true"
click at [1097, 126] on input "0" at bounding box center [1162, 129] width 220 height 37
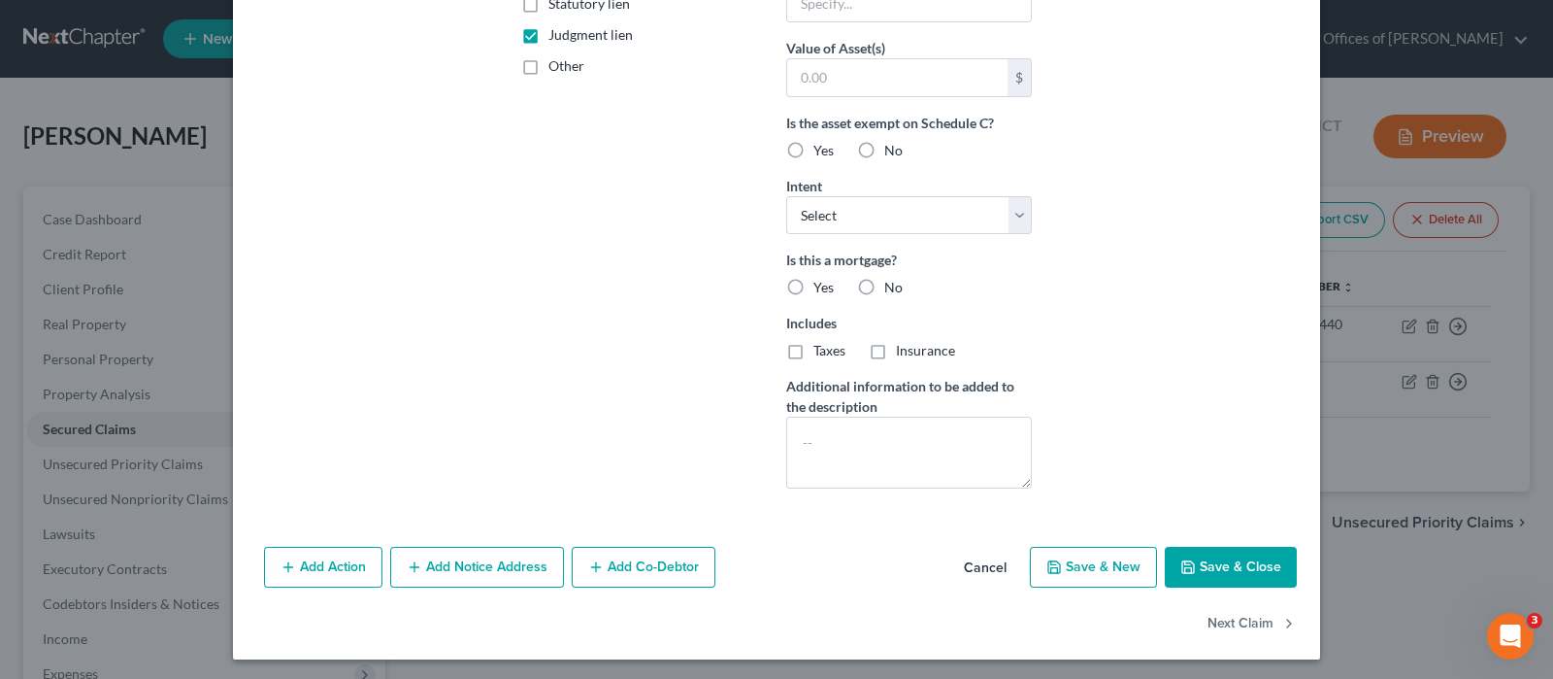
type input "7,000.00"
click at [1202, 559] on button "Save & Close" at bounding box center [1231, 567] width 132 height 41
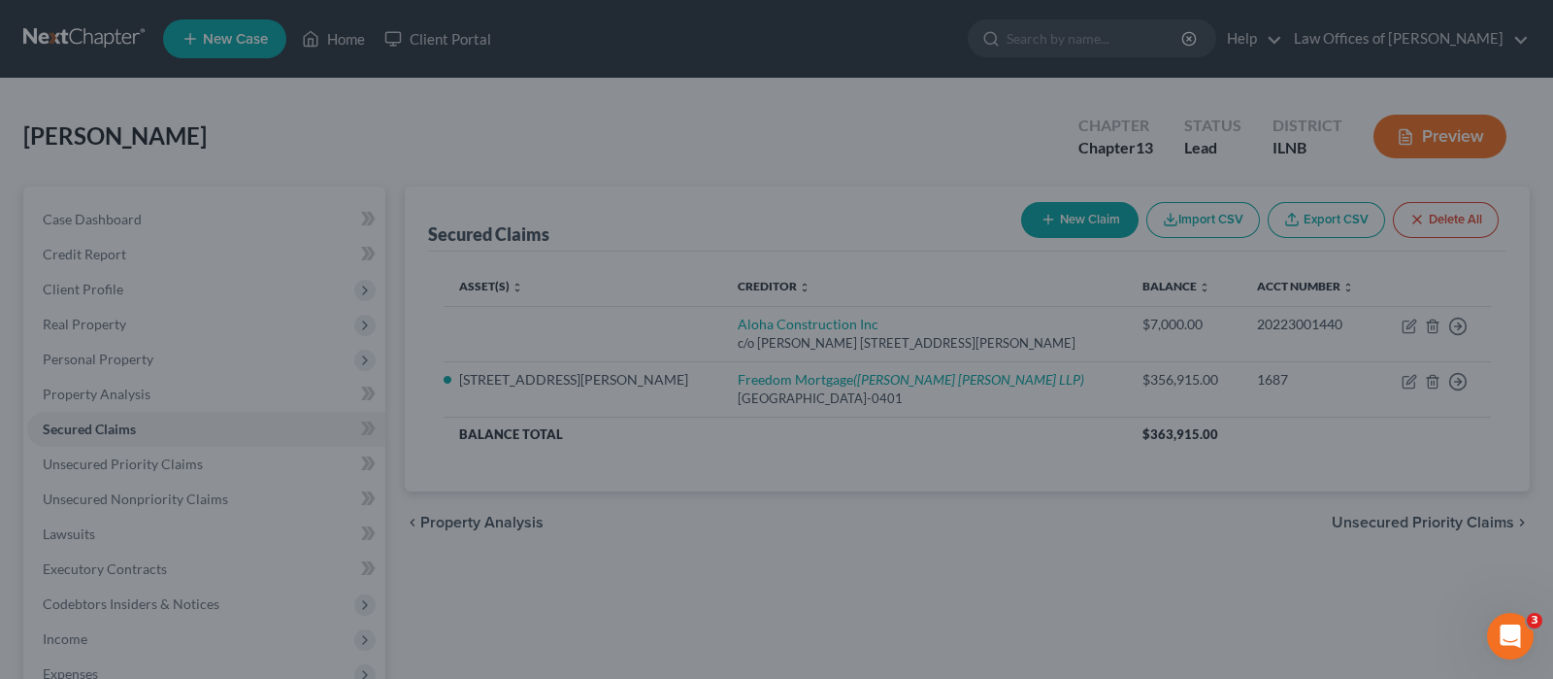
scroll to position [240, 0]
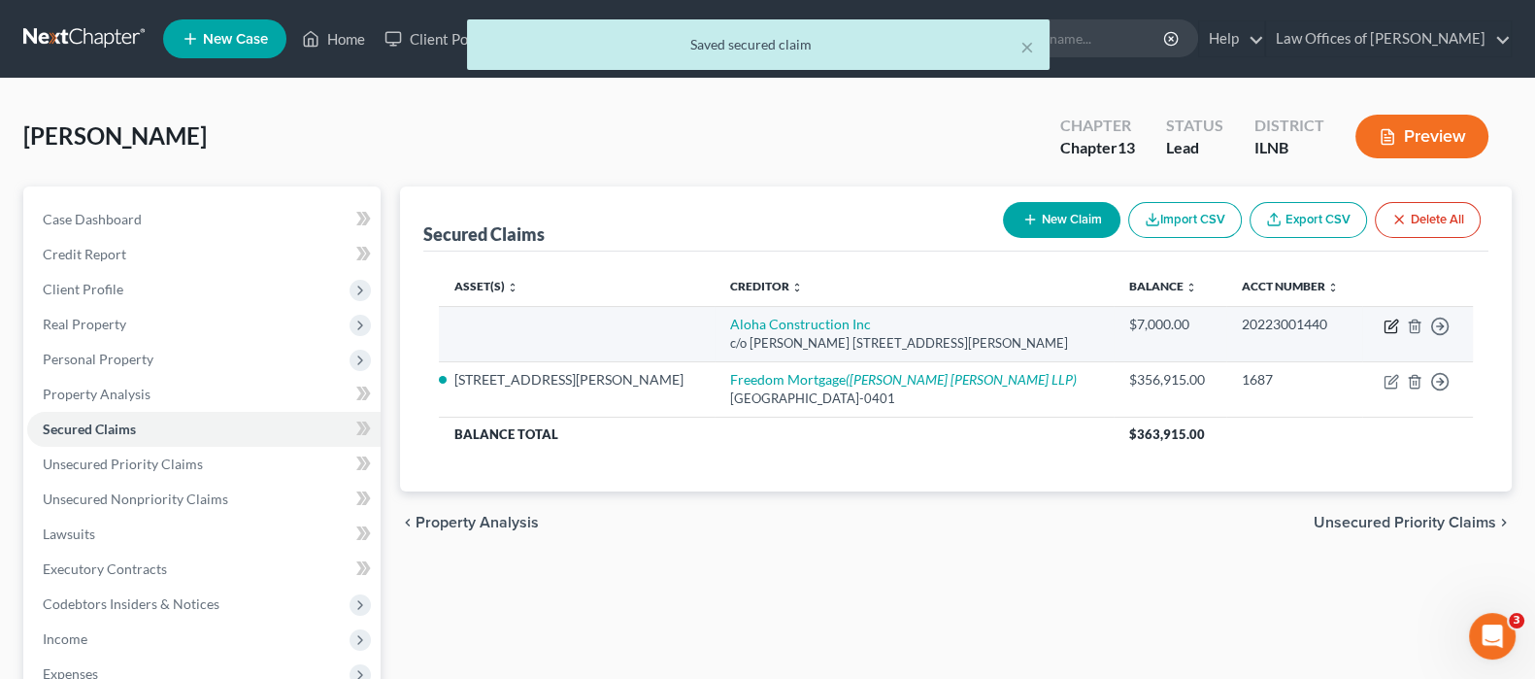
click at [1391, 323] on icon "button" at bounding box center [1391, 326] width 16 height 16
select select "14"
select select "0"
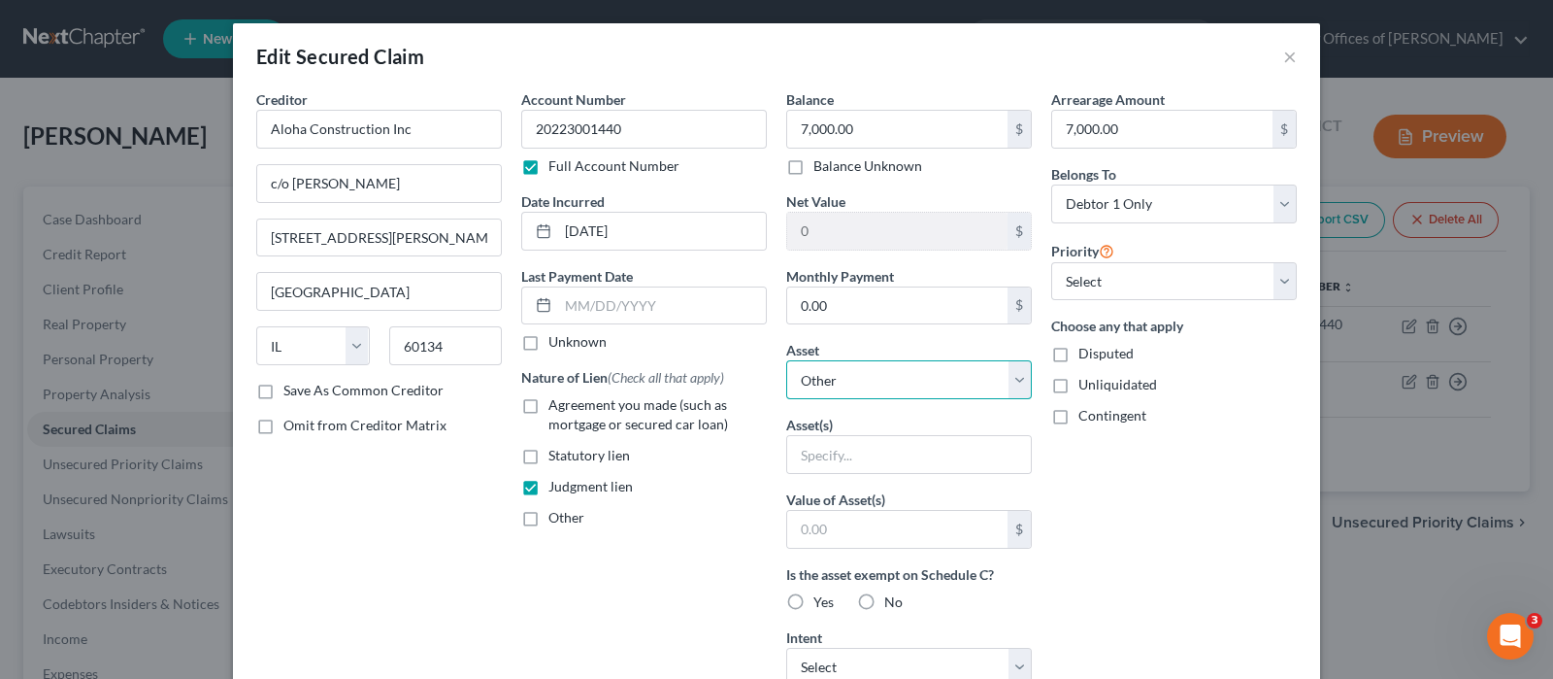
click at [1009, 381] on select "Select Other Multiple Assets 401K Retirement Account - $47000.0 Electronics - C…" at bounding box center [909, 379] width 246 height 39
select select "5"
click at [786, 360] on select "Select Other Multiple Assets 401K Retirement Account - $47000.0 Electronics - C…" at bounding box center [909, 379] width 246 height 39
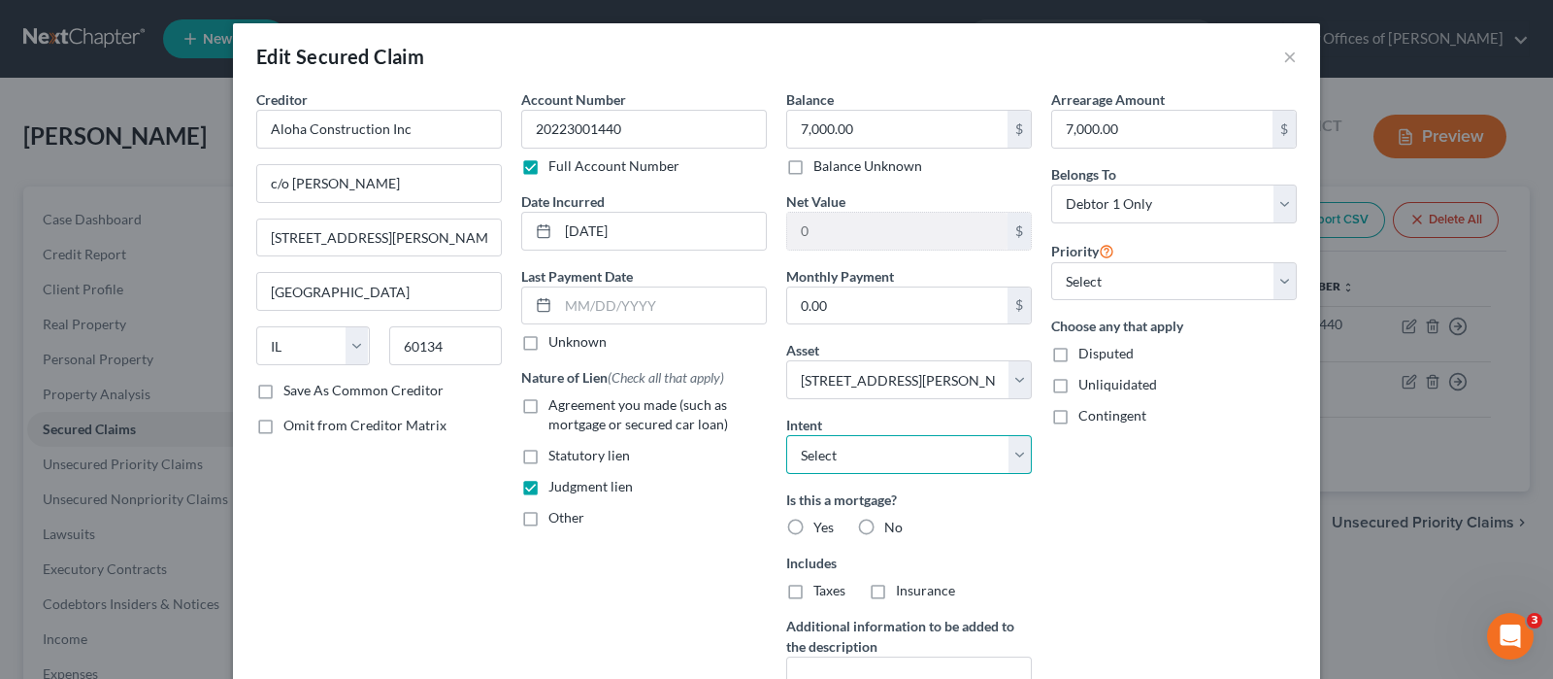
click at [1013, 453] on select "Select Surrender Redeem Reaffirm Avoid Other" at bounding box center [909, 454] width 246 height 39
click at [884, 522] on label "No" at bounding box center [893, 526] width 18 height 19
click at [892, 522] on input "No" at bounding box center [898, 523] width 13 height 13
radio input "true"
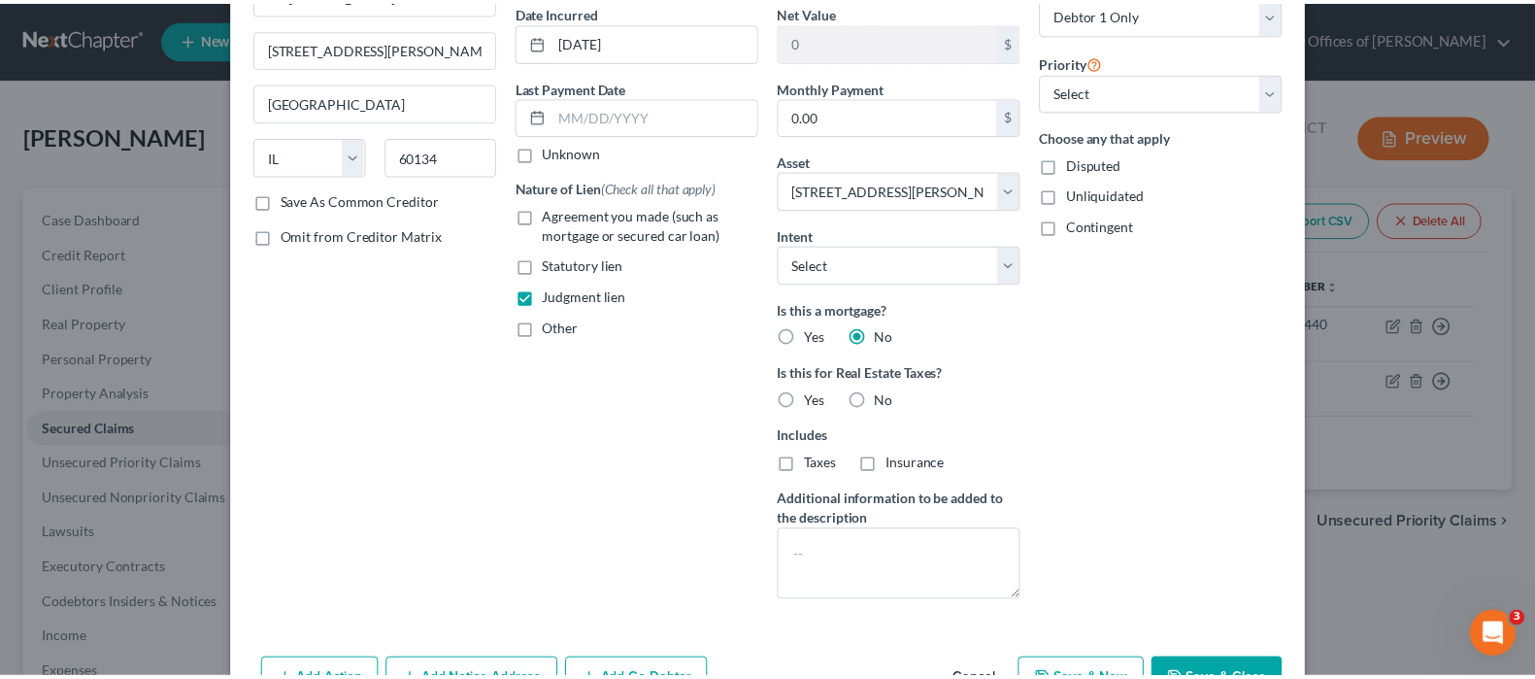
scroll to position [242, 0]
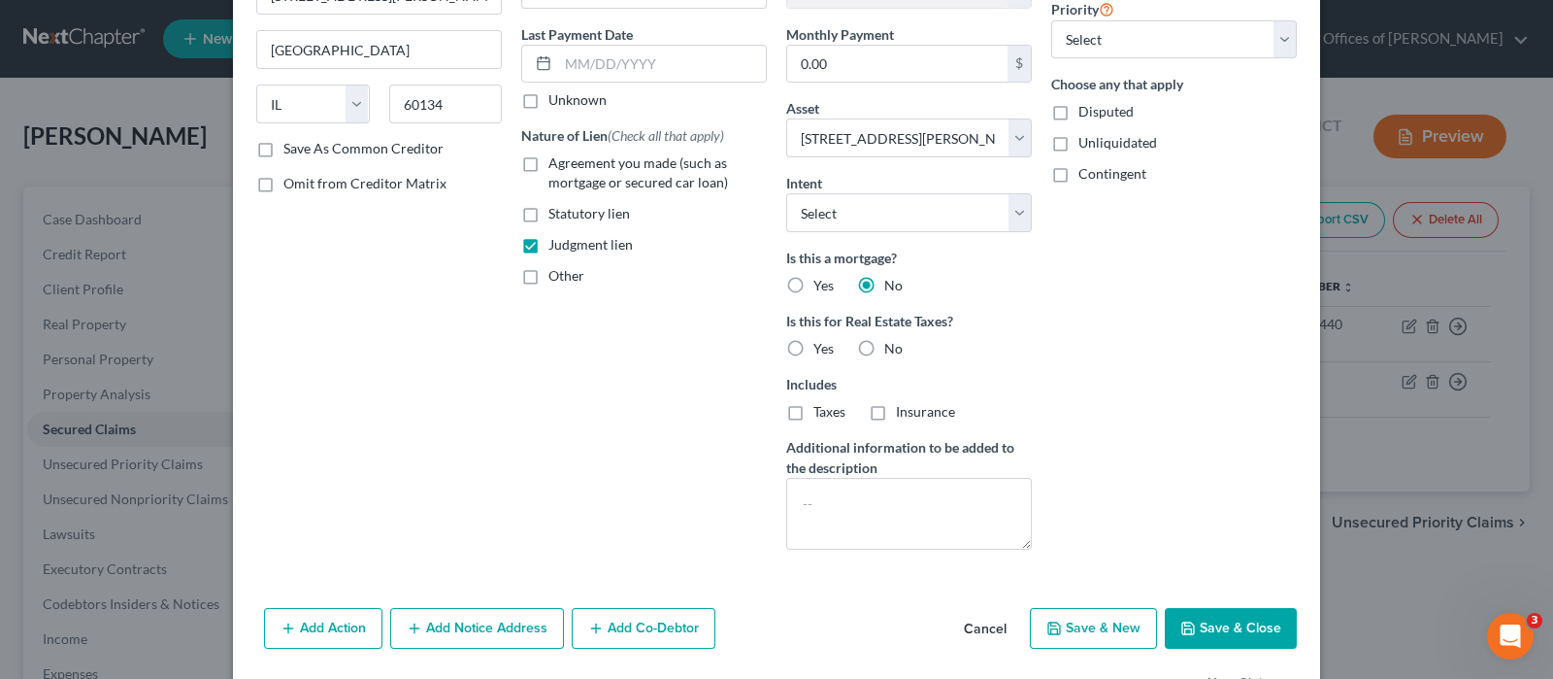
click at [1213, 617] on button "Save & Close" at bounding box center [1231, 628] width 132 height 41
select select
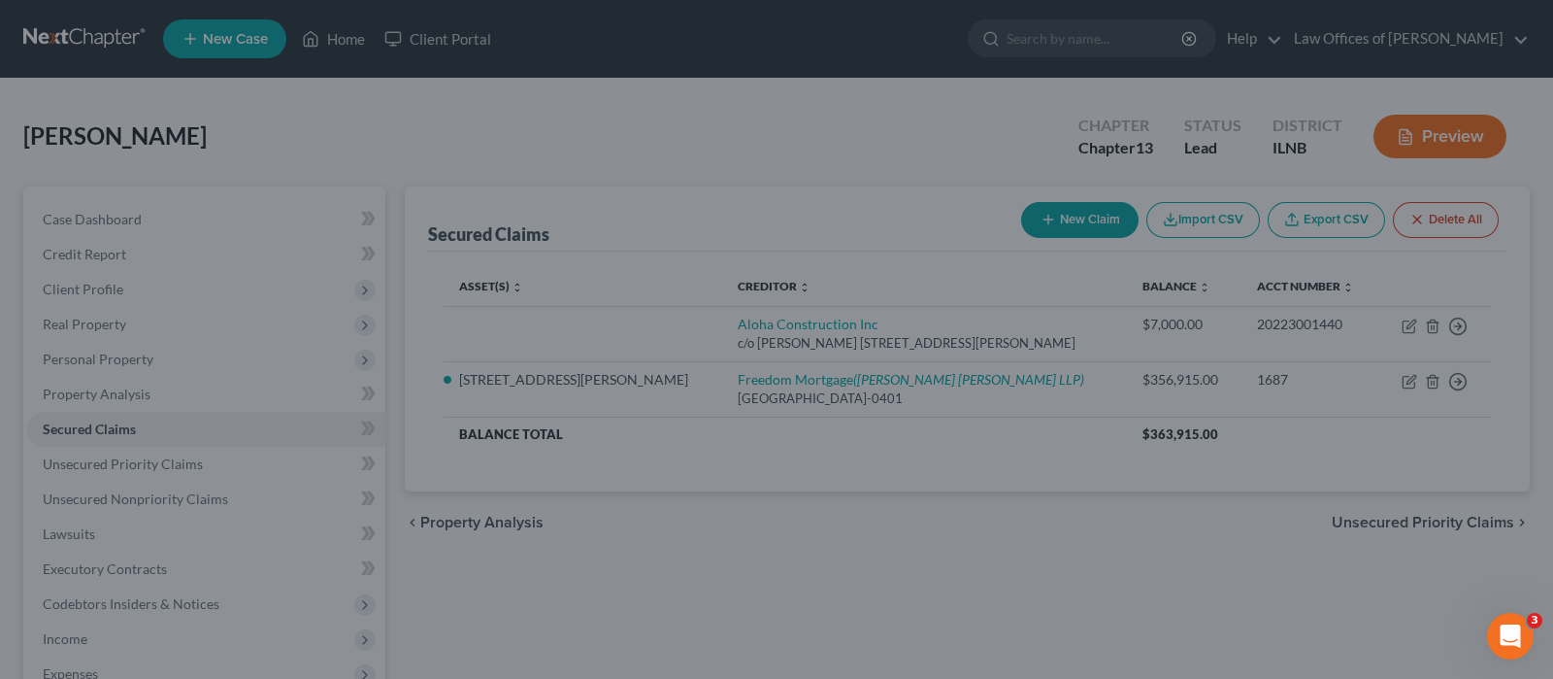
type input "136,085.00"
select select "5"
